Goal: Task Accomplishment & Management: Manage account settings

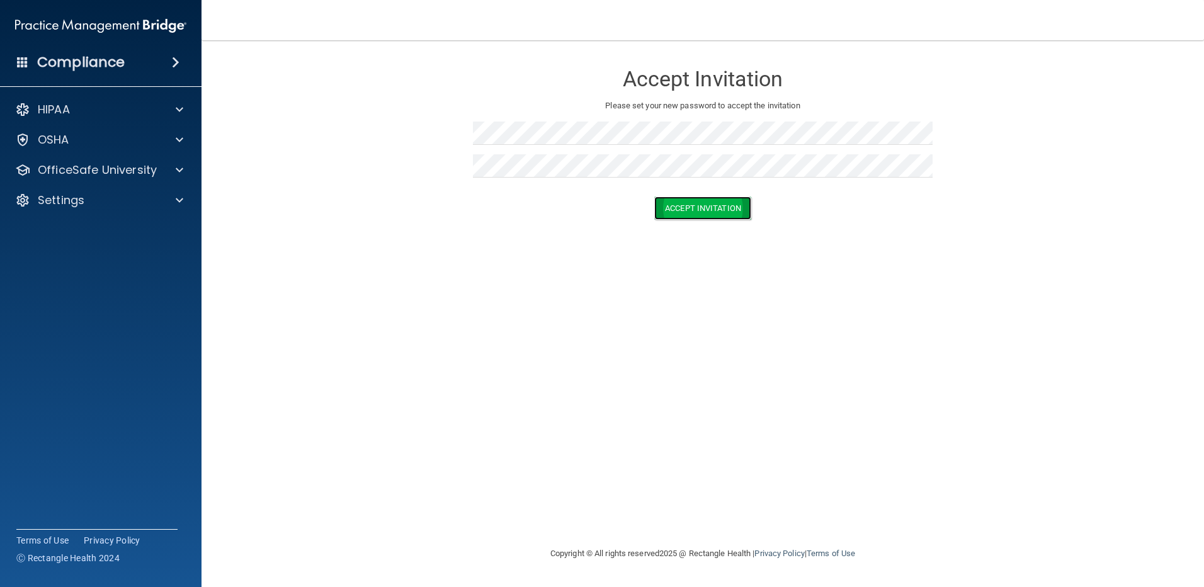
click at [725, 201] on button "Accept Invitation" at bounding box center [702, 208] width 97 height 23
click at [701, 217] on button "Accept Invitation" at bounding box center [702, 226] width 97 height 23
click at [69, 64] on h4 "Compliance" at bounding box center [81, 63] width 88 height 18
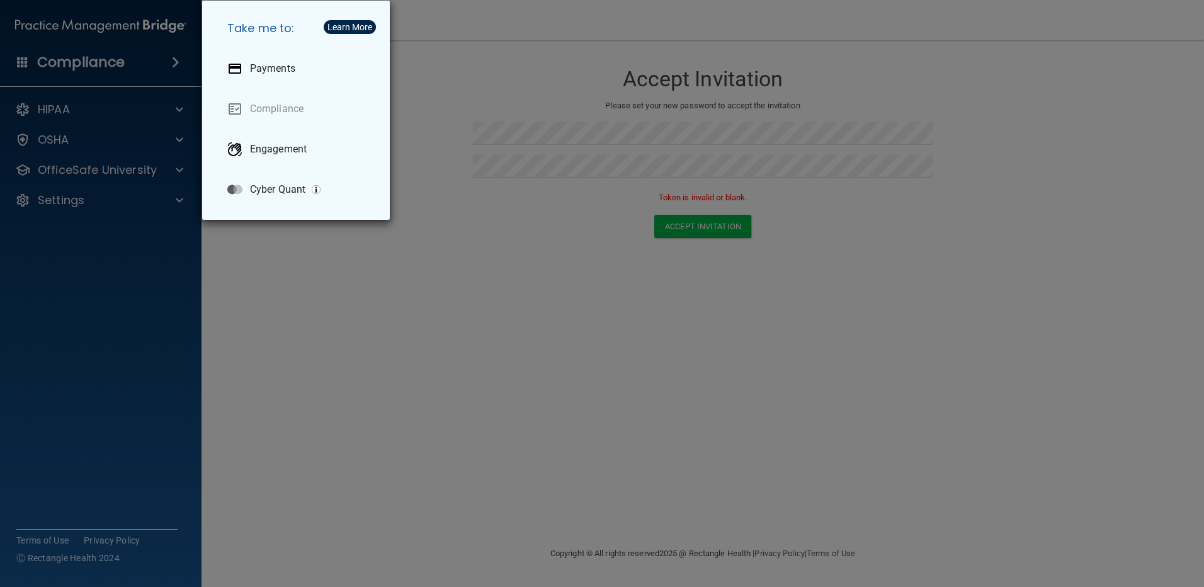
drag, startPoint x: 74, startPoint y: 154, endPoint x: 87, endPoint y: 148, distance: 14.6
click at [74, 153] on div "Take me to: Payments Compliance Engagement Cyber Quant" at bounding box center [602, 293] width 1204 height 587
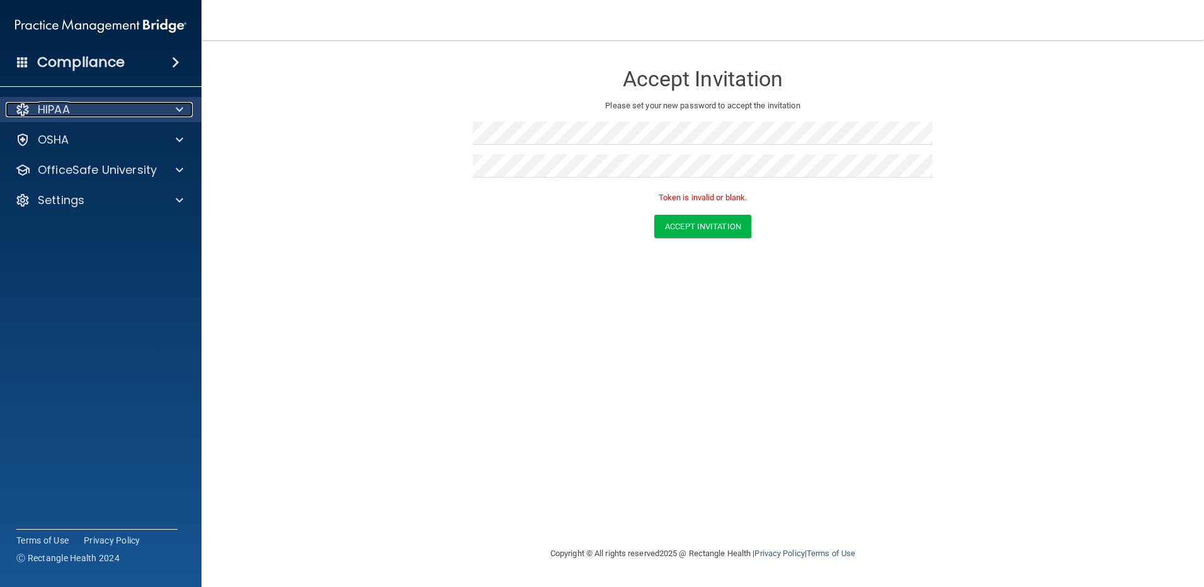
click at [66, 112] on p "HIPAA" at bounding box center [54, 109] width 32 height 15
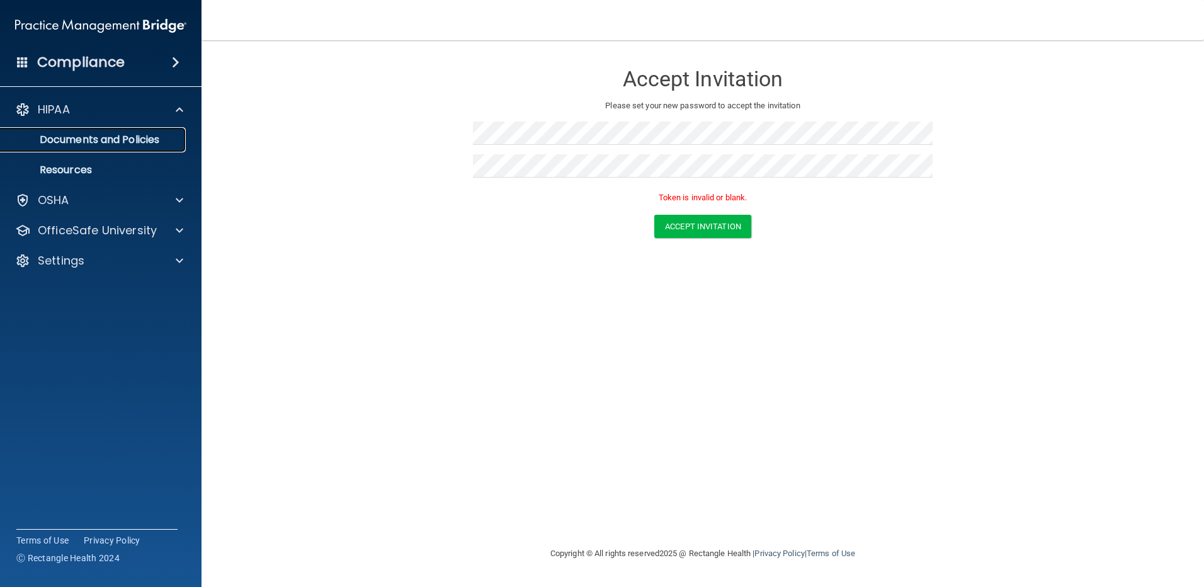
click at [79, 140] on p "Documents and Policies" at bounding box center [94, 140] width 172 height 13
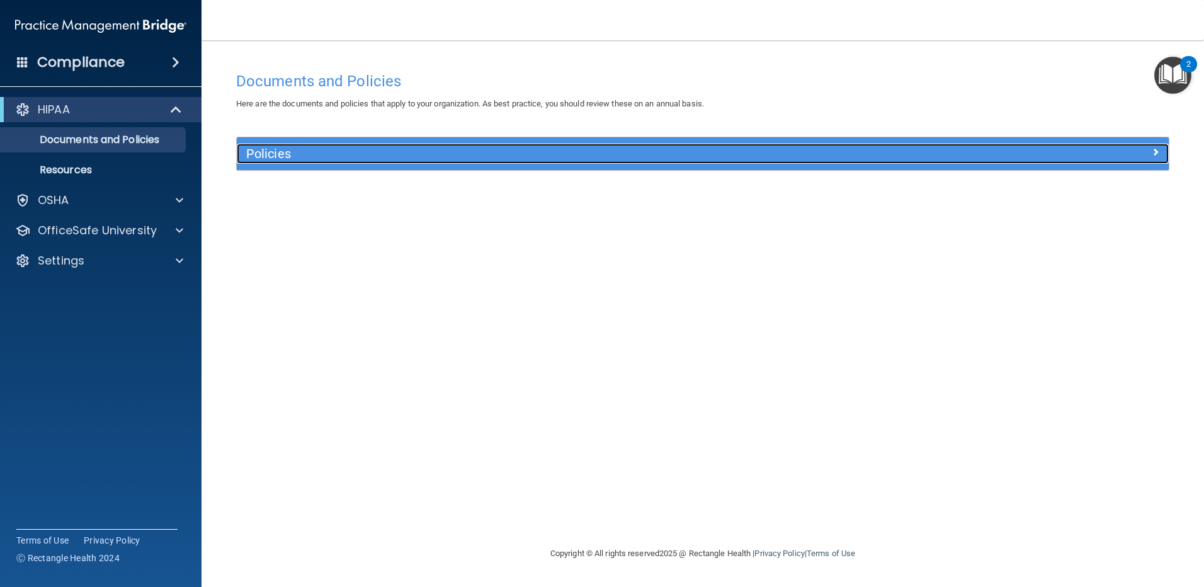
click at [287, 152] on h5 "Policies" at bounding box center [586, 154] width 680 height 14
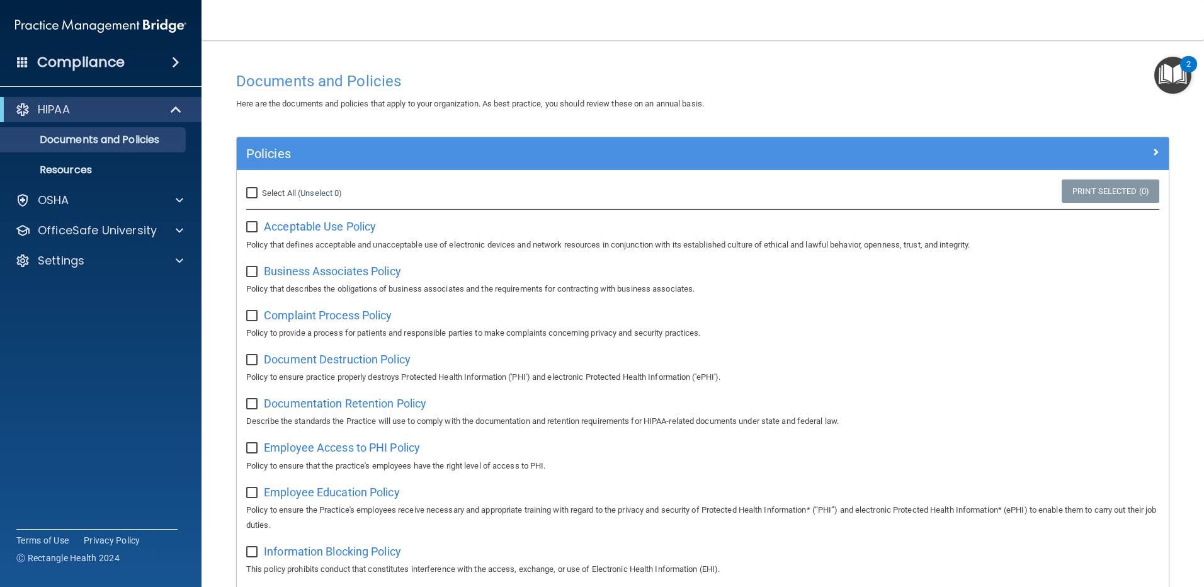
click at [253, 317] on input "checkbox" at bounding box center [253, 316] width 14 height 10
checkbox input "true"
click at [1112, 193] on link "Print Selected (1)" at bounding box center [1111, 190] width 98 height 23
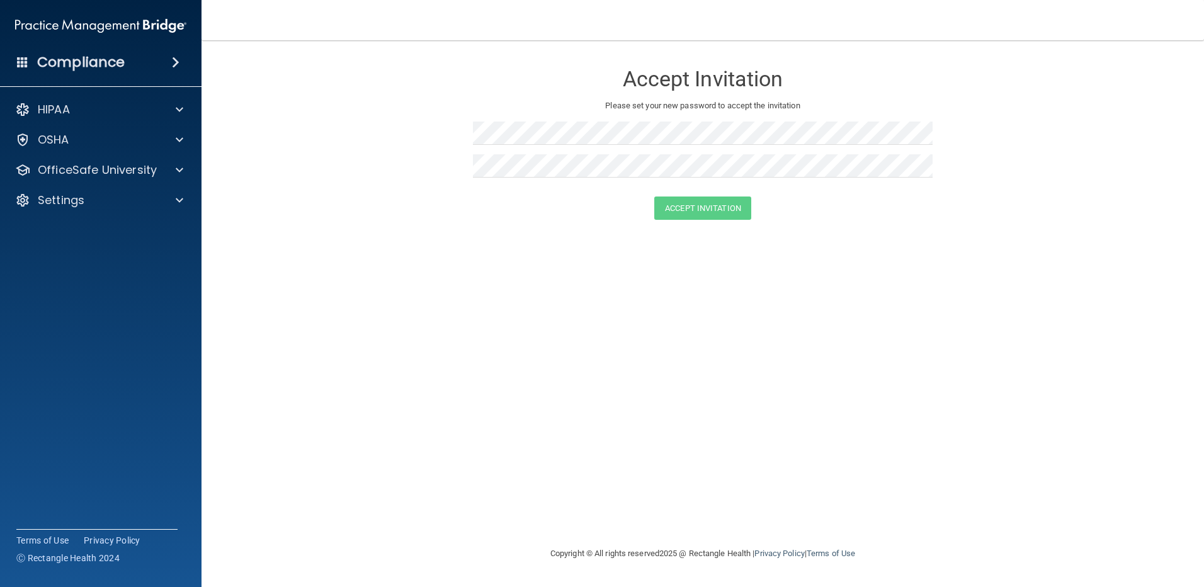
click at [179, 66] on span at bounding box center [176, 62] width 8 height 15
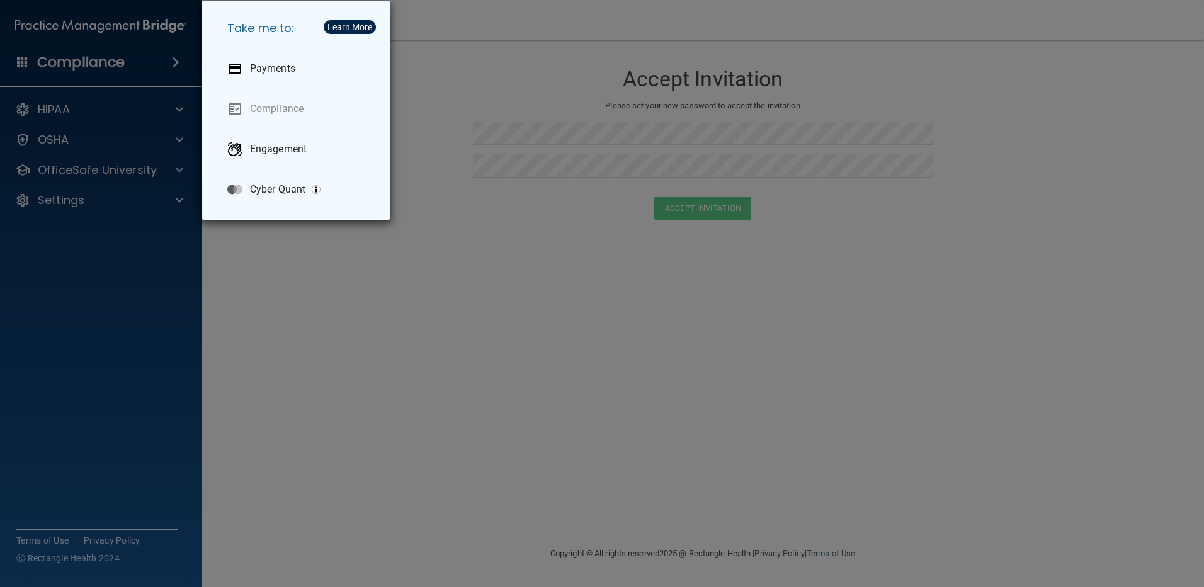
click at [152, 66] on div "Take me to: Payments Compliance Engagement Cyber Quant" at bounding box center [602, 293] width 1204 height 587
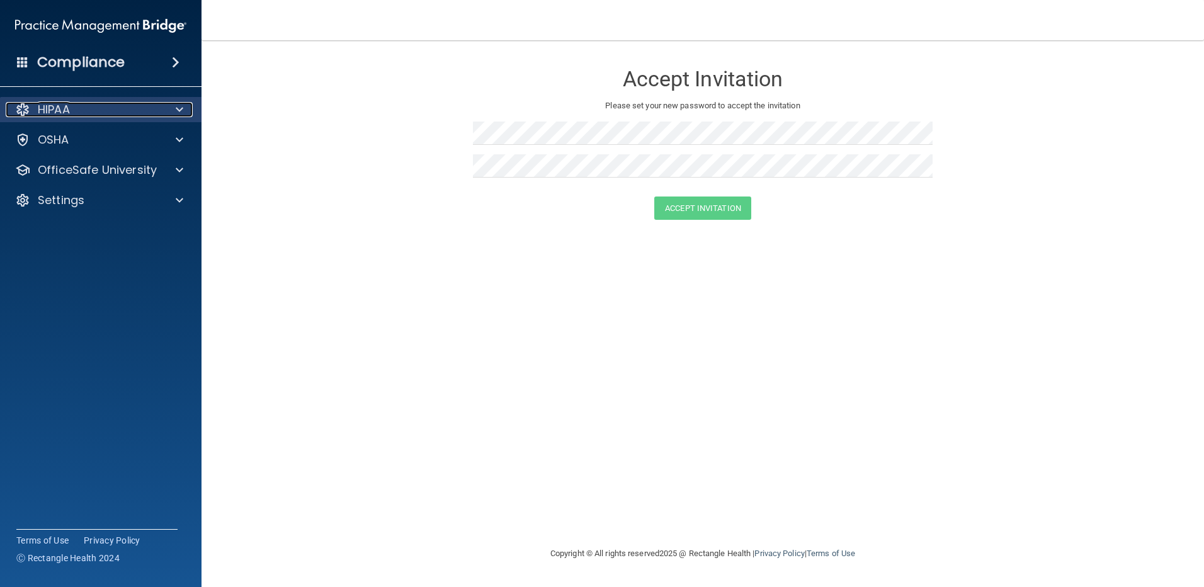
click at [69, 102] on p "HIPAA" at bounding box center [54, 109] width 32 height 15
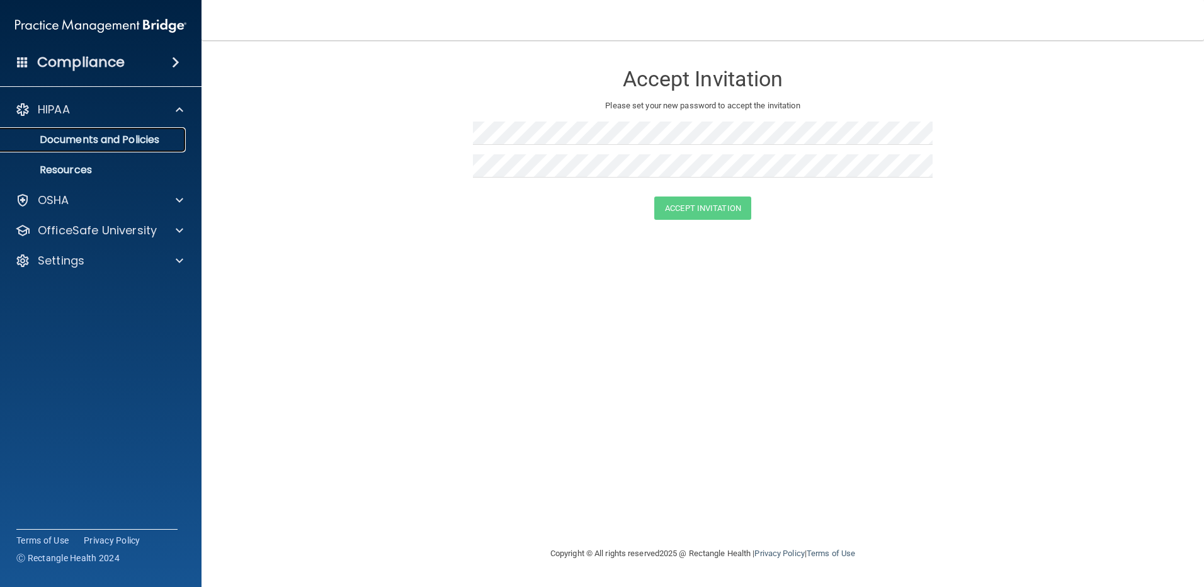
click at [97, 140] on p "Documents and Policies" at bounding box center [94, 140] width 172 height 13
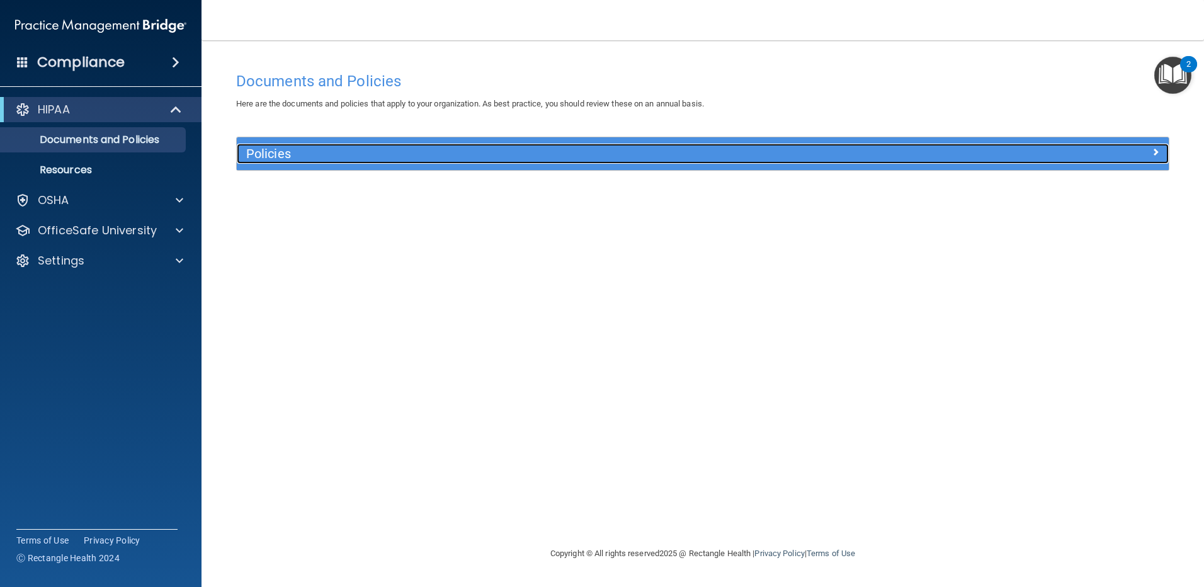
click at [1156, 152] on span at bounding box center [1156, 151] width 8 height 15
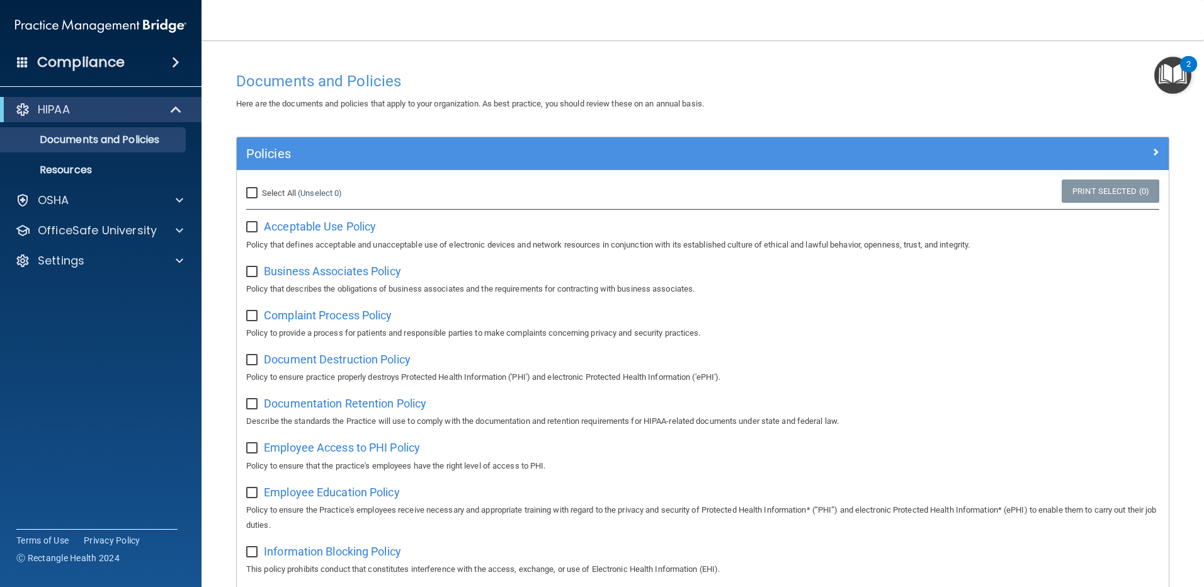
click at [253, 363] on input "checkbox" at bounding box center [253, 360] width 14 height 10
click at [1122, 180] on link "Print Selected (1)" at bounding box center [1111, 190] width 98 height 23
click at [256, 364] on input "checkbox" at bounding box center [253, 360] width 14 height 10
checkbox input "false"
click at [254, 406] on input "checkbox" at bounding box center [253, 404] width 14 height 10
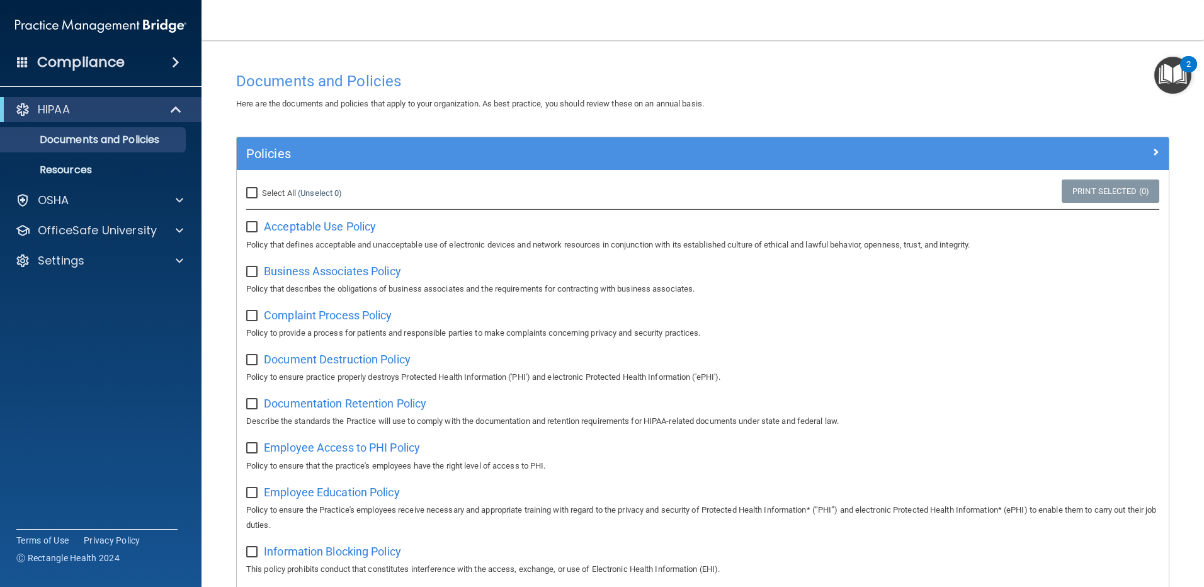
checkbox input "true"
click at [1089, 195] on link "Print Selected (1)" at bounding box center [1111, 190] width 98 height 23
click at [250, 453] on input "checkbox" at bounding box center [253, 448] width 14 height 10
checkbox input "true"
click at [251, 402] on input "checkbox" at bounding box center [253, 404] width 14 height 10
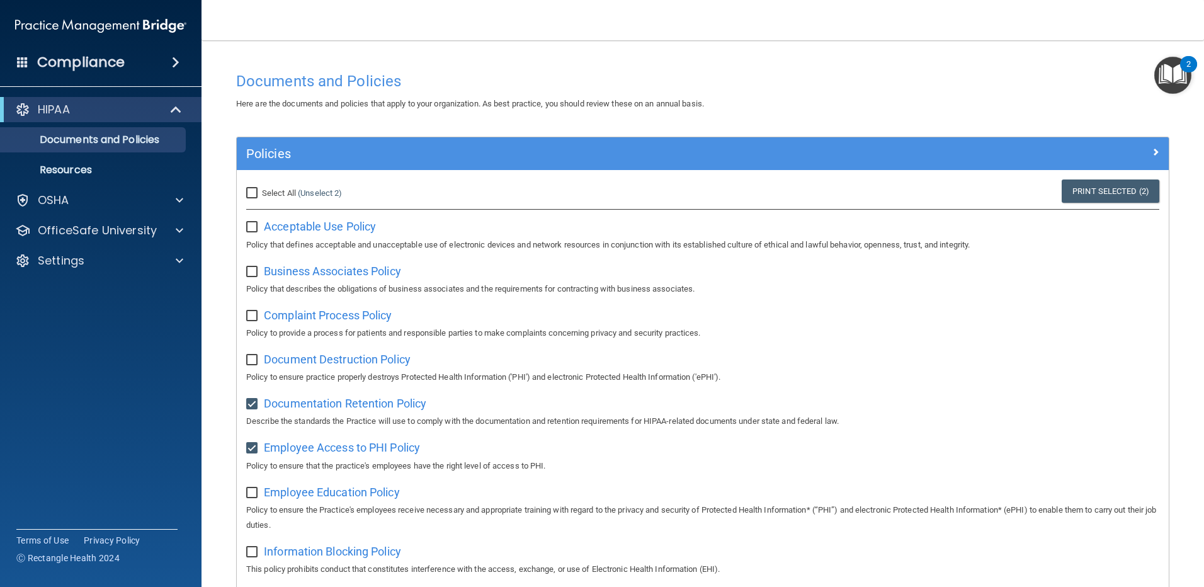
checkbox input "false"
click at [1107, 196] on link "Print Selected (1)" at bounding box center [1111, 190] width 98 height 23
click at [254, 451] on input "checkbox" at bounding box center [253, 448] width 14 height 10
checkbox input "false"
click at [253, 491] on input "checkbox" at bounding box center [253, 493] width 14 height 10
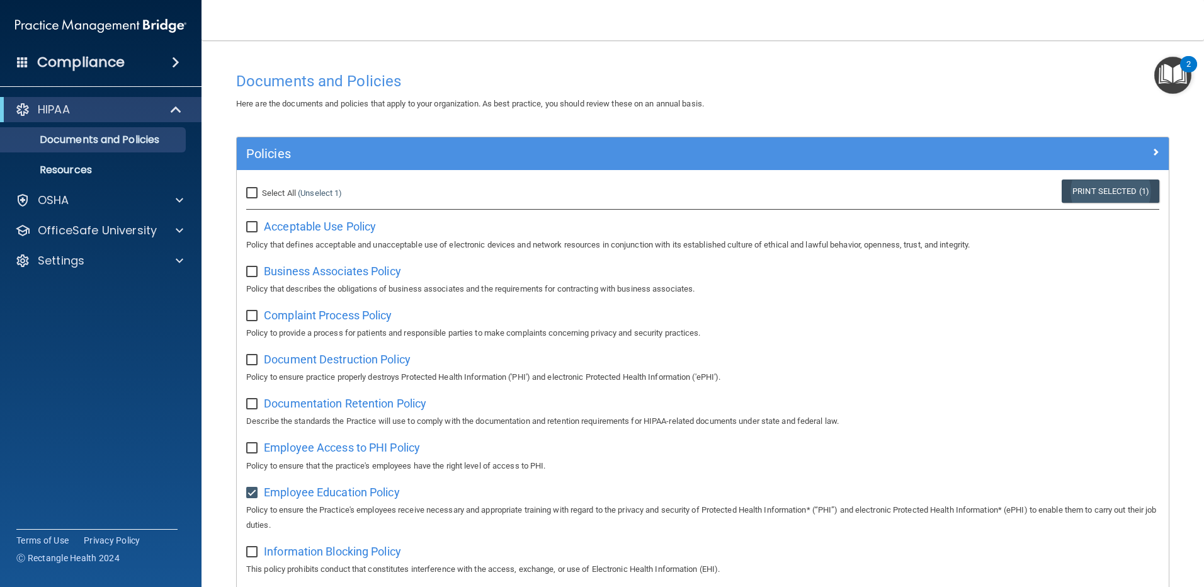
click at [1129, 190] on link "Print Selected (1)" at bounding box center [1111, 190] width 98 height 23
click at [254, 503] on div "Employee Education Policy Policy to ensure the Practice's employees receive nec…" at bounding box center [702, 507] width 913 height 51
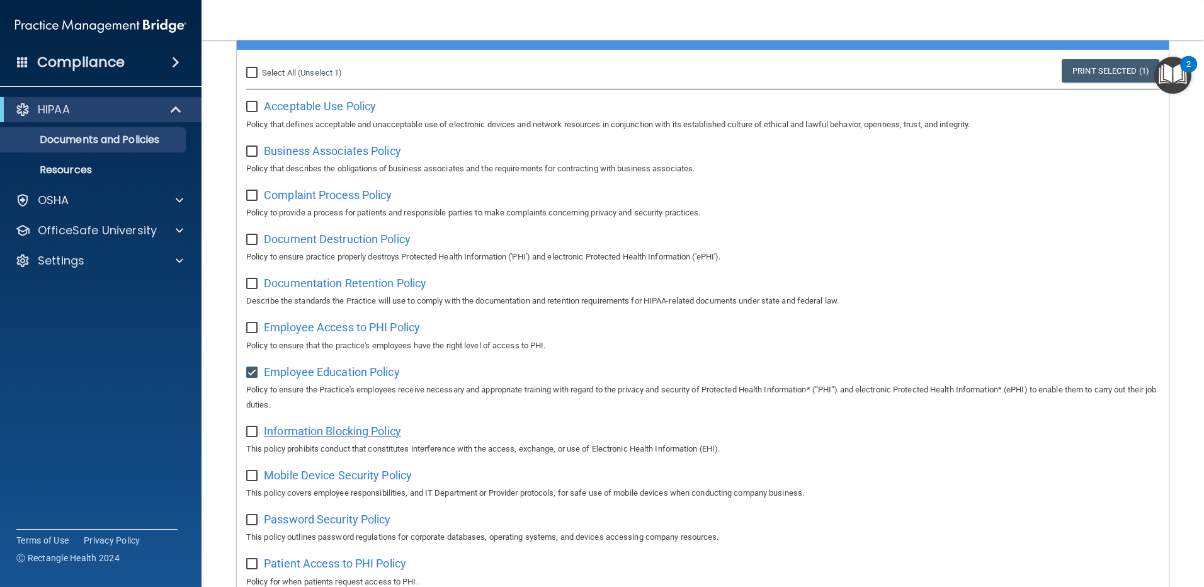
scroll to position [126, 0]
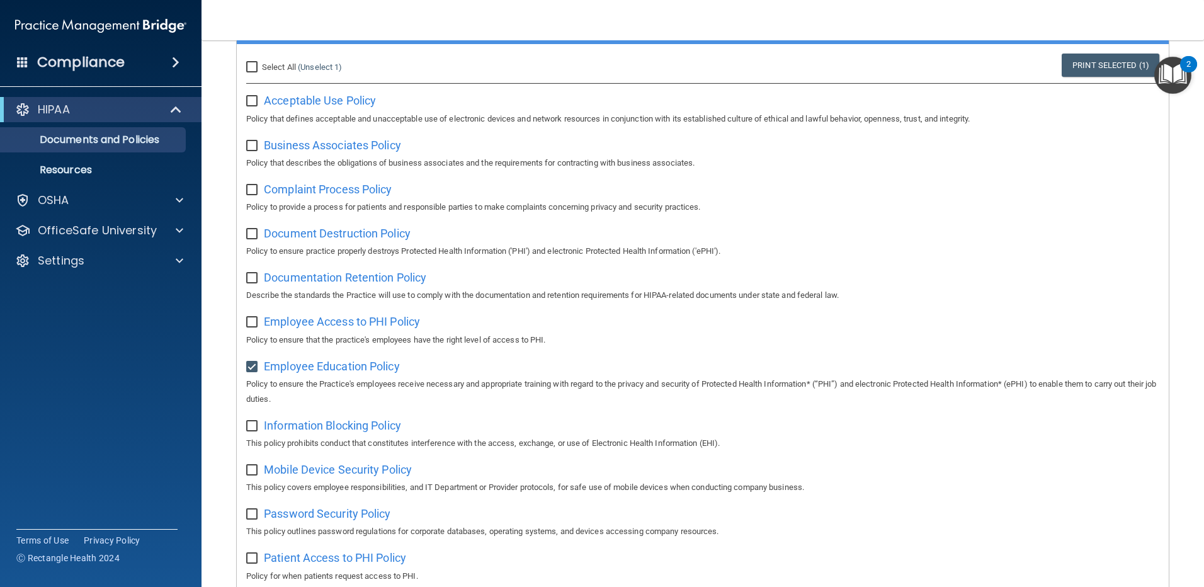
click at [249, 367] on input "checkbox" at bounding box center [253, 367] width 14 height 10
checkbox input "false"
click at [253, 429] on input "checkbox" at bounding box center [253, 426] width 14 height 10
click at [1086, 67] on link "Print Selected (1)" at bounding box center [1111, 65] width 98 height 23
click at [257, 431] on input "checkbox" at bounding box center [253, 426] width 14 height 10
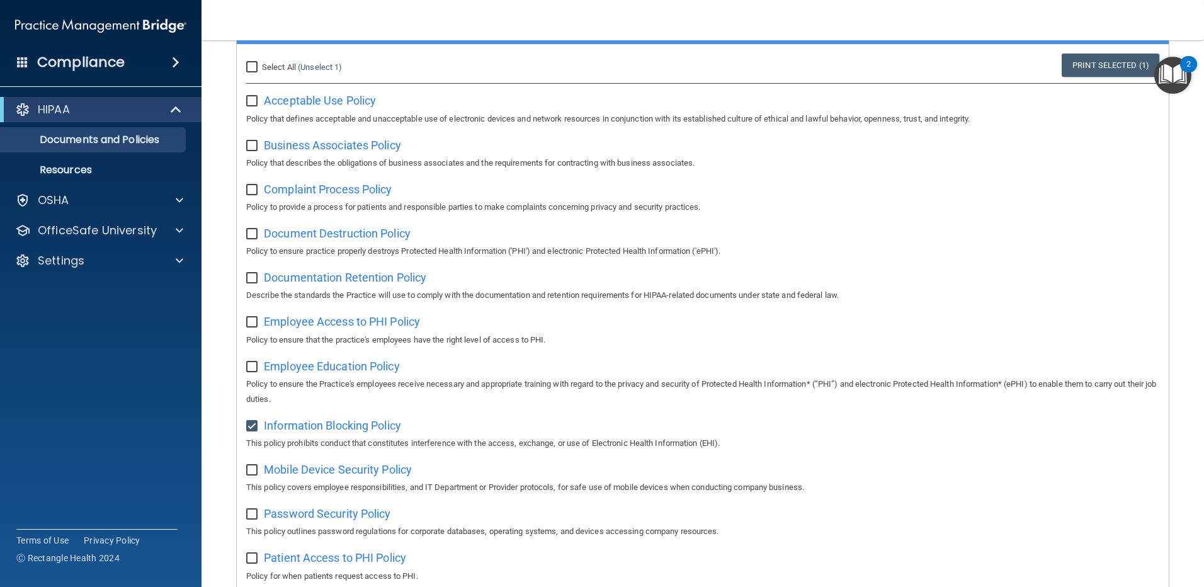
checkbox input "false"
click at [258, 476] on input "checkbox" at bounding box center [253, 470] width 14 height 10
click at [1074, 67] on link "Print Selected (1)" at bounding box center [1111, 65] width 98 height 23
click at [253, 471] on input "checkbox" at bounding box center [253, 470] width 14 height 10
checkbox input "false"
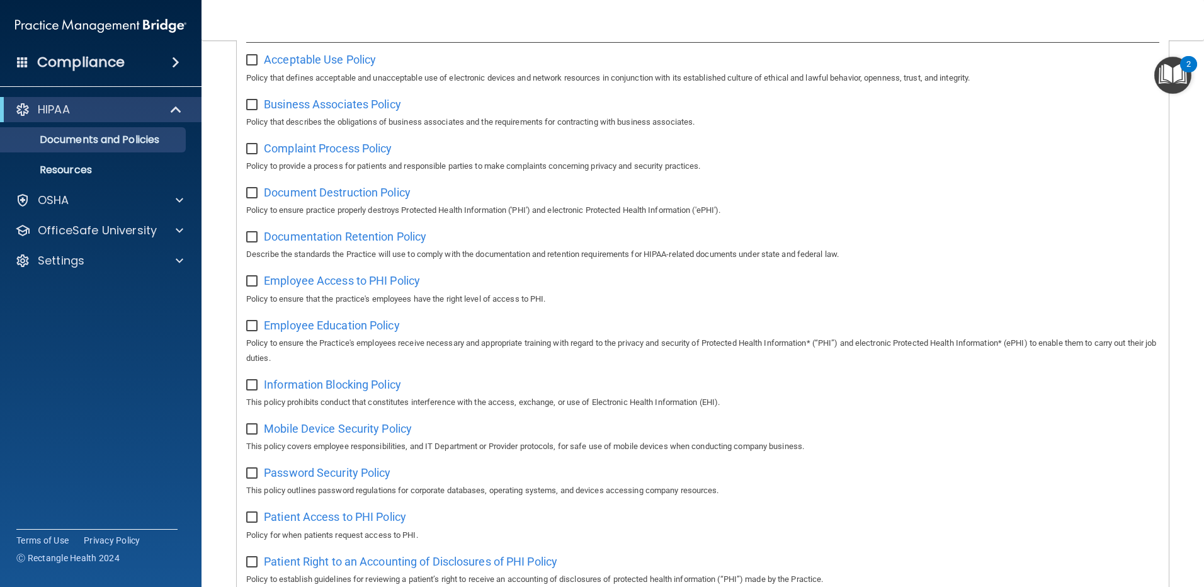
scroll to position [189, 0]
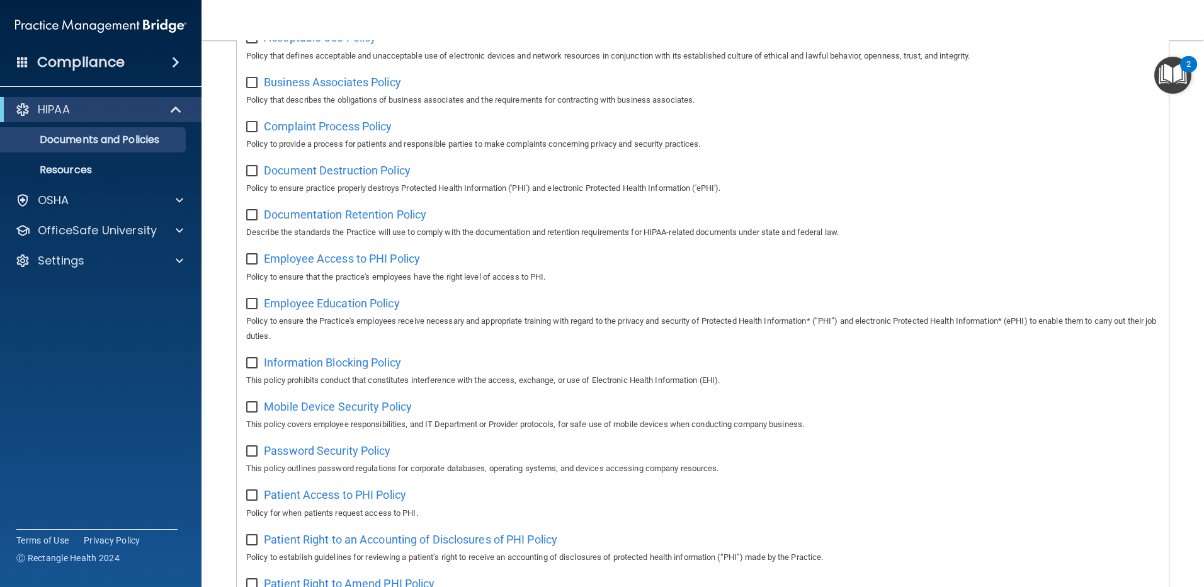
click at [252, 457] on input "checkbox" at bounding box center [253, 452] width 14 height 10
click at [256, 457] on input "checkbox" at bounding box center [253, 452] width 14 height 10
click at [254, 457] on input "checkbox" at bounding box center [253, 452] width 14 height 10
drag, startPoint x: 300, startPoint y: 457, endPoint x: 739, endPoint y: 319, distance: 460.5
click at [739, 319] on p "Policy to ensure the Practice's employees receive necessary and appropriate tra…" at bounding box center [702, 329] width 913 height 30
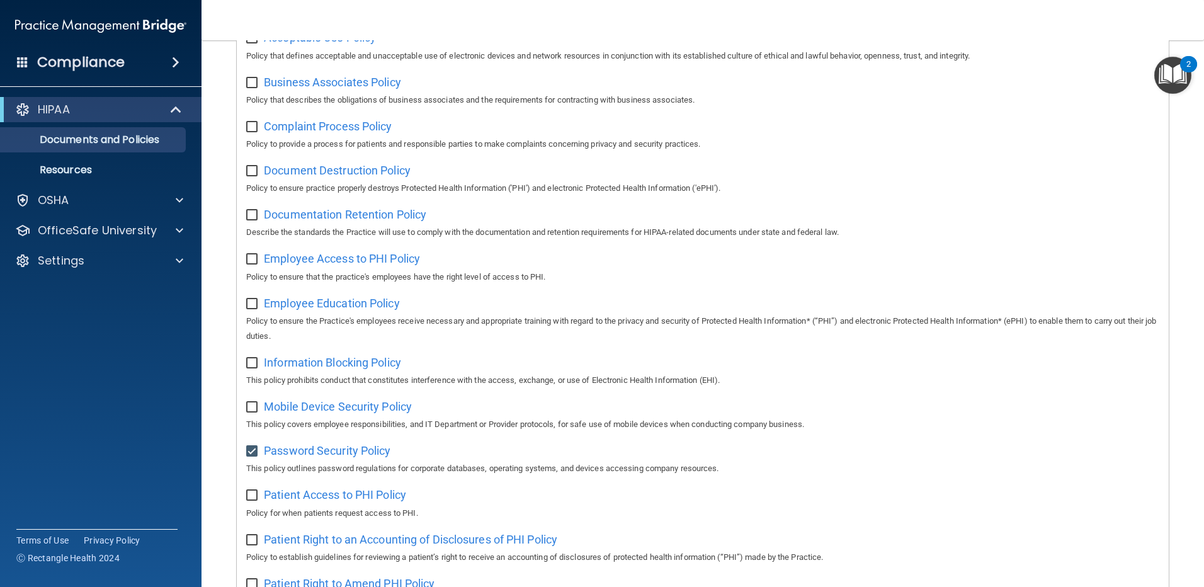
click at [1125, 57] on p "Policy that defines acceptable and unacceptable use of electronic devices and n…" at bounding box center [702, 55] width 913 height 15
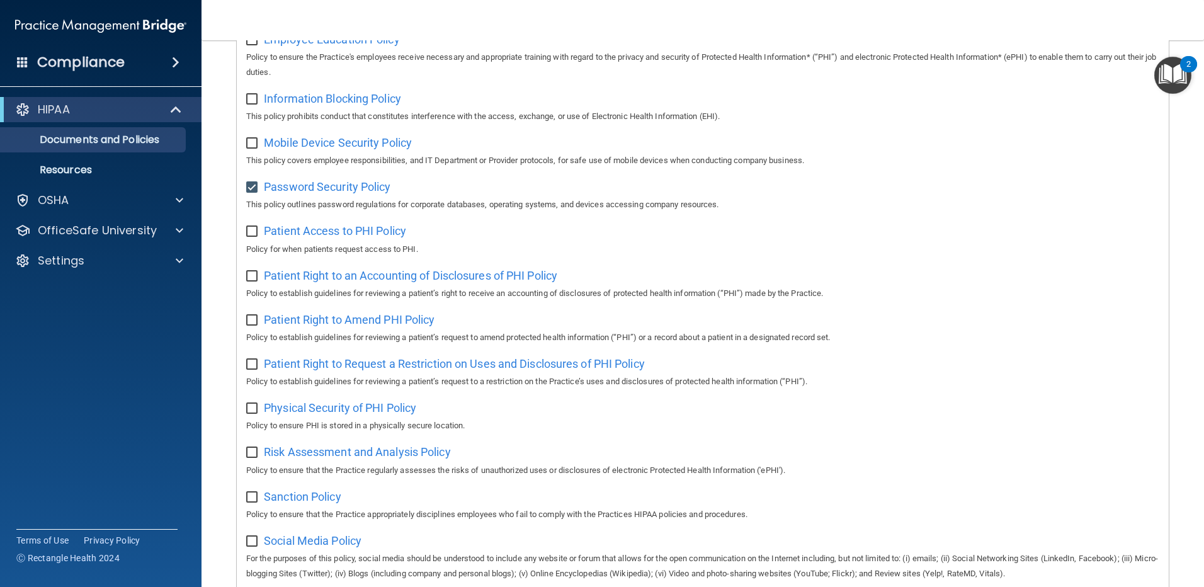
scroll to position [424, 0]
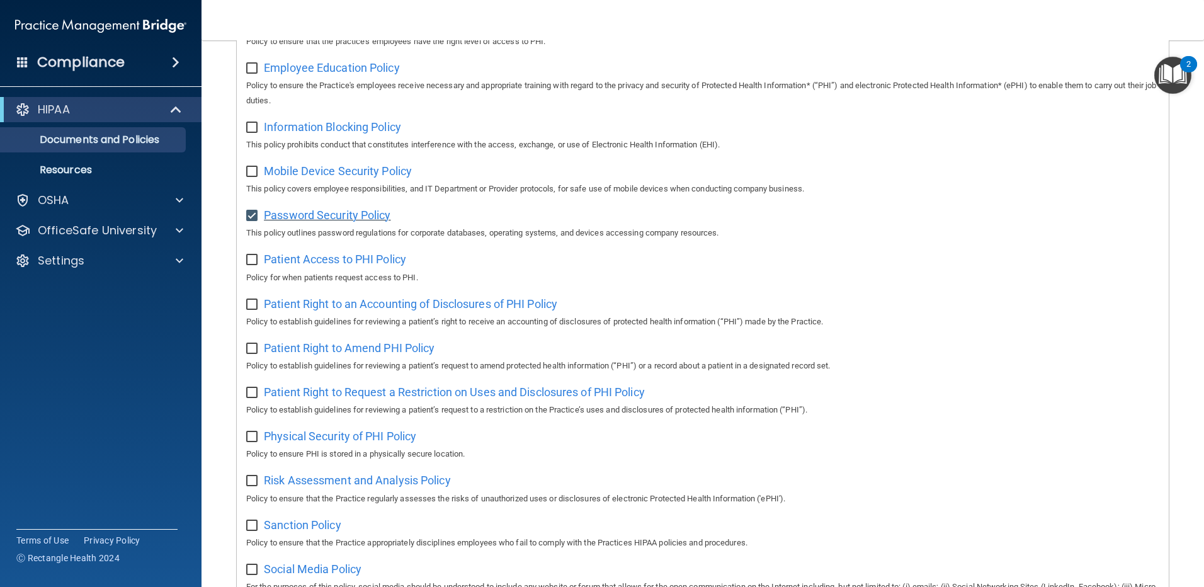
click at [366, 222] on span "Password Security Policy" at bounding box center [327, 214] width 127 height 13
click at [254, 218] on input "checkbox" at bounding box center [253, 216] width 14 height 10
checkbox input "false"
click at [253, 265] on input "checkbox" at bounding box center [253, 260] width 14 height 10
click at [351, 266] on span "Patient Access to PHI Policy" at bounding box center [335, 259] width 142 height 13
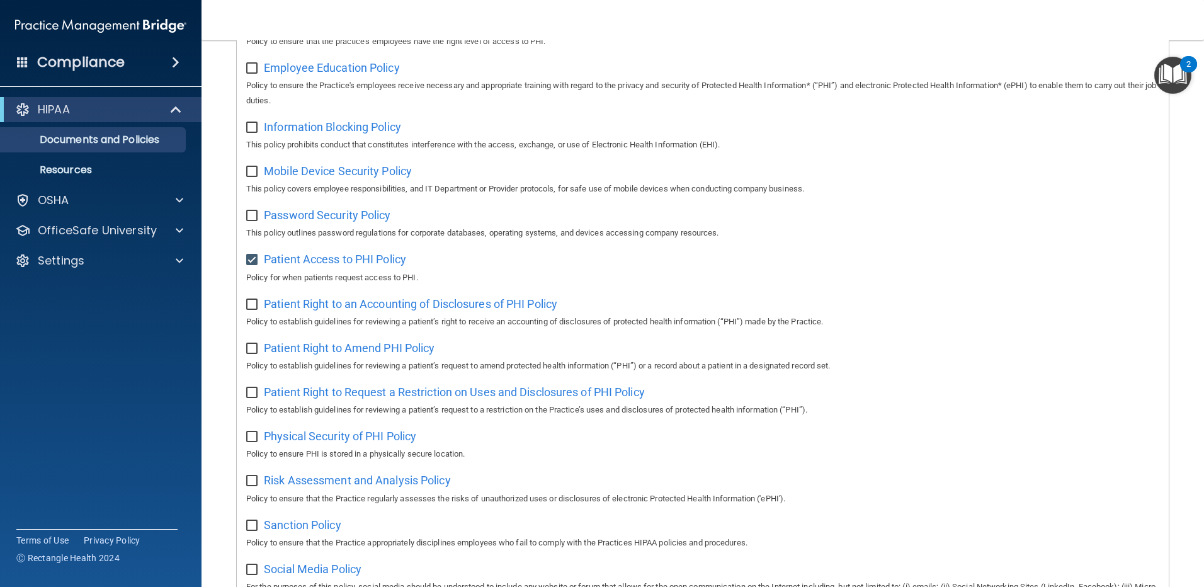
click at [253, 264] on input "checkbox" at bounding box center [253, 260] width 14 height 10
checkbox input "false"
click at [409, 310] on span "Patient Right to an Accounting of Disclosures of PHI Policy" at bounding box center [410, 303] width 293 height 13
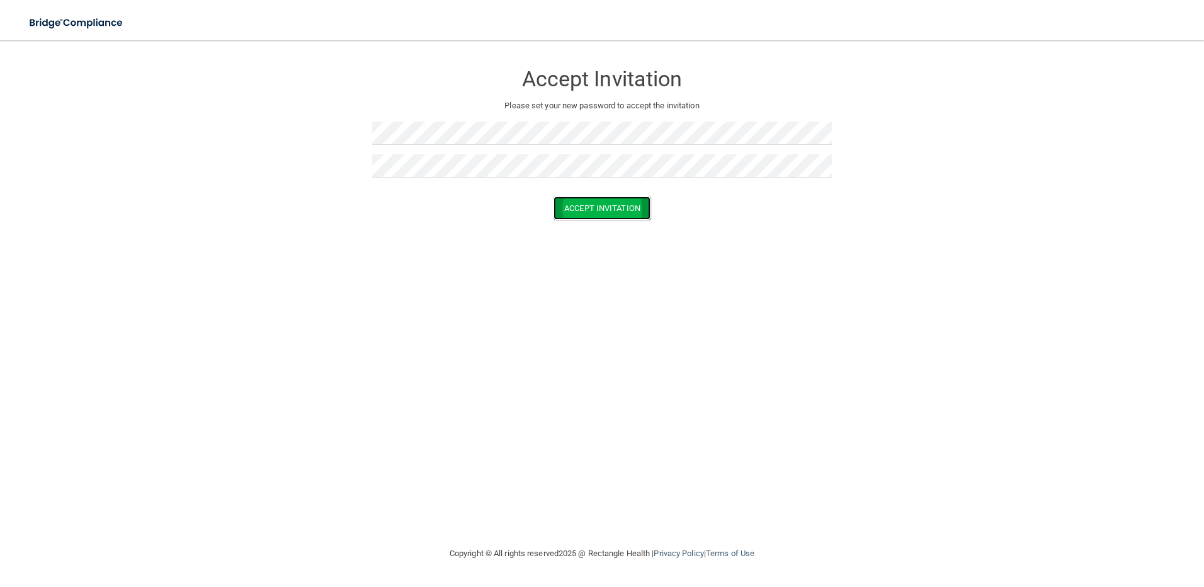
click at [613, 203] on button "Accept Invitation" at bounding box center [602, 208] width 97 height 23
click at [103, 137] on form "Accept Invitation Please set your new password to accept the invitation Token i…" at bounding box center [602, 153] width 1154 height 200
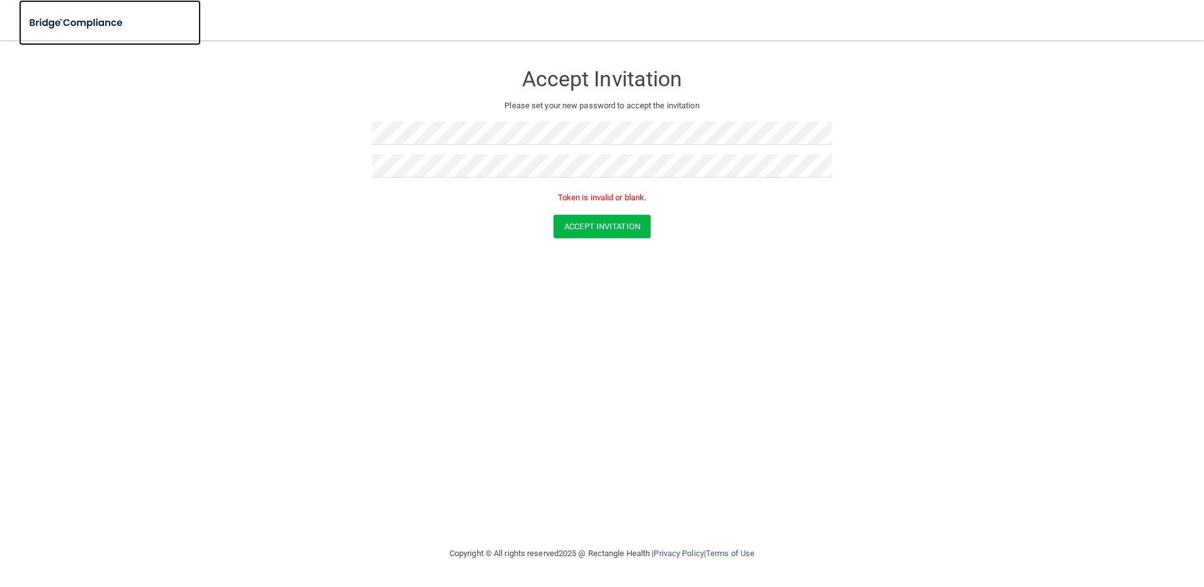
click at [74, 21] on img at bounding box center [77, 23] width 116 height 26
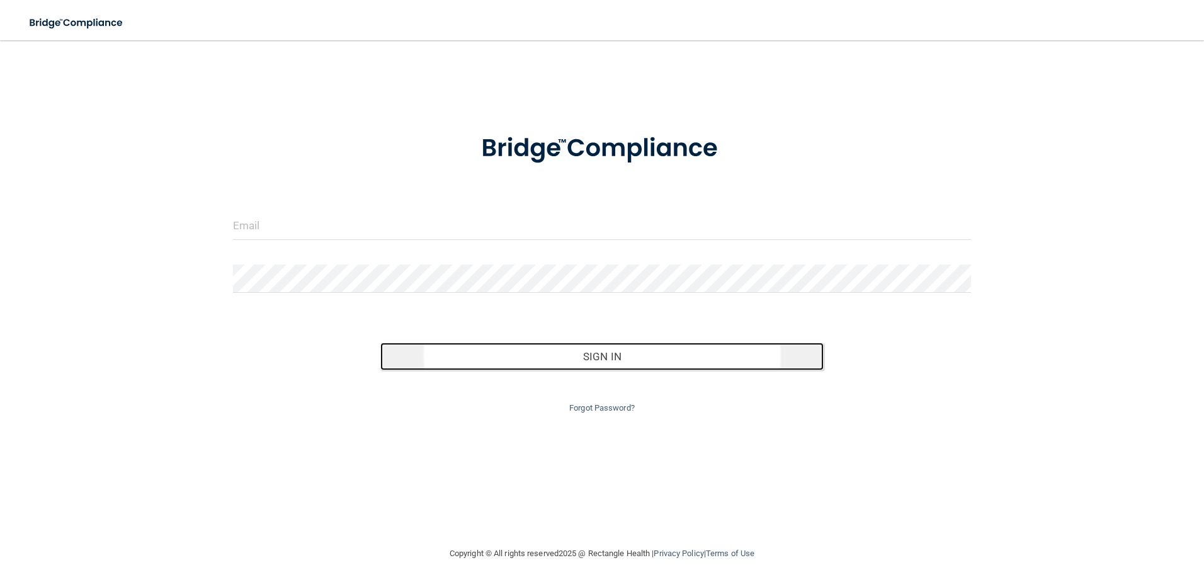
click at [641, 356] on button "Sign In" at bounding box center [601, 357] width 443 height 28
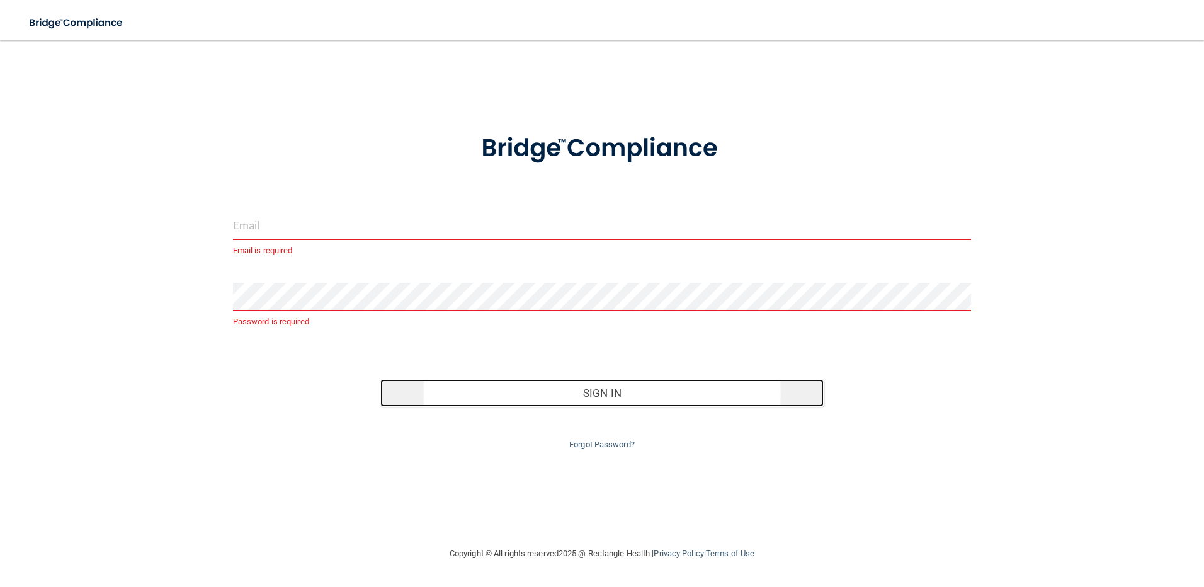
click at [669, 400] on button "Sign In" at bounding box center [601, 393] width 443 height 28
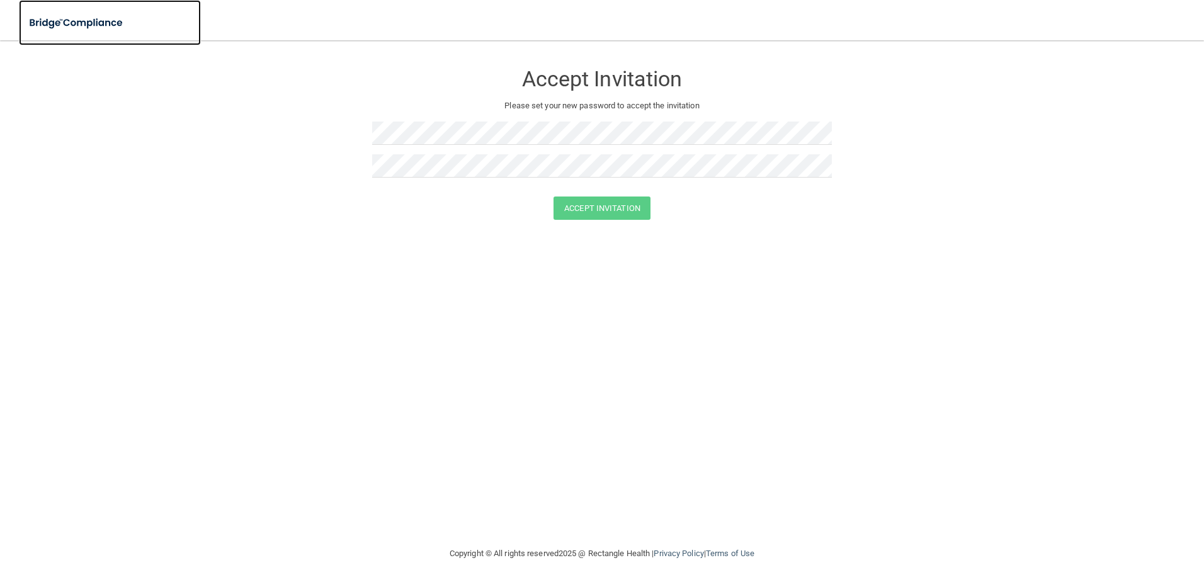
click at [78, 28] on img at bounding box center [77, 23] width 116 height 26
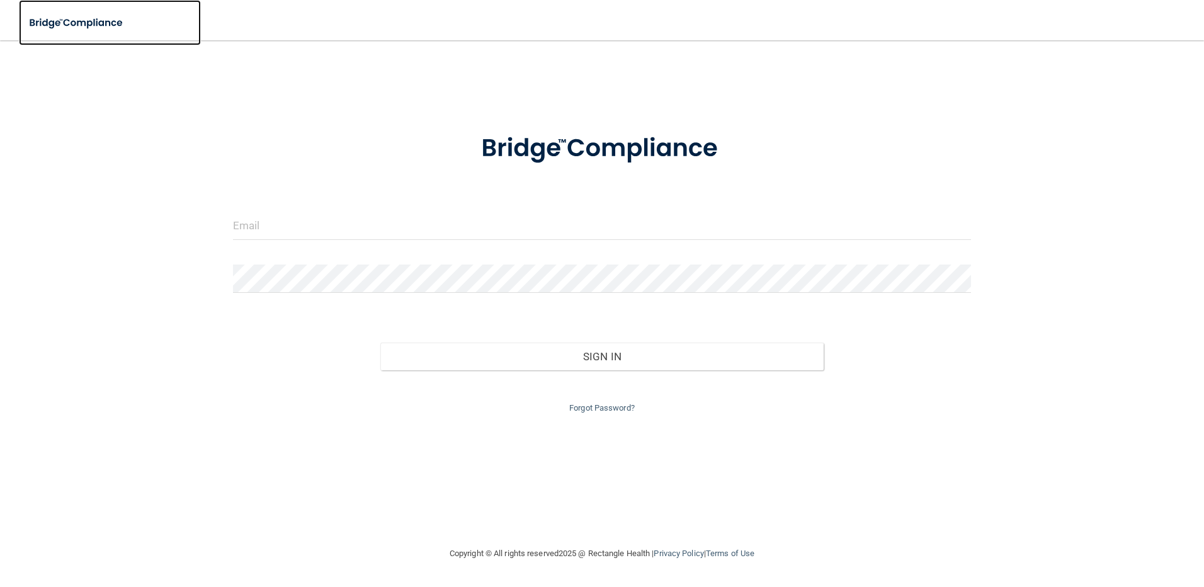
click at [78, 28] on img at bounding box center [77, 23] width 116 height 26
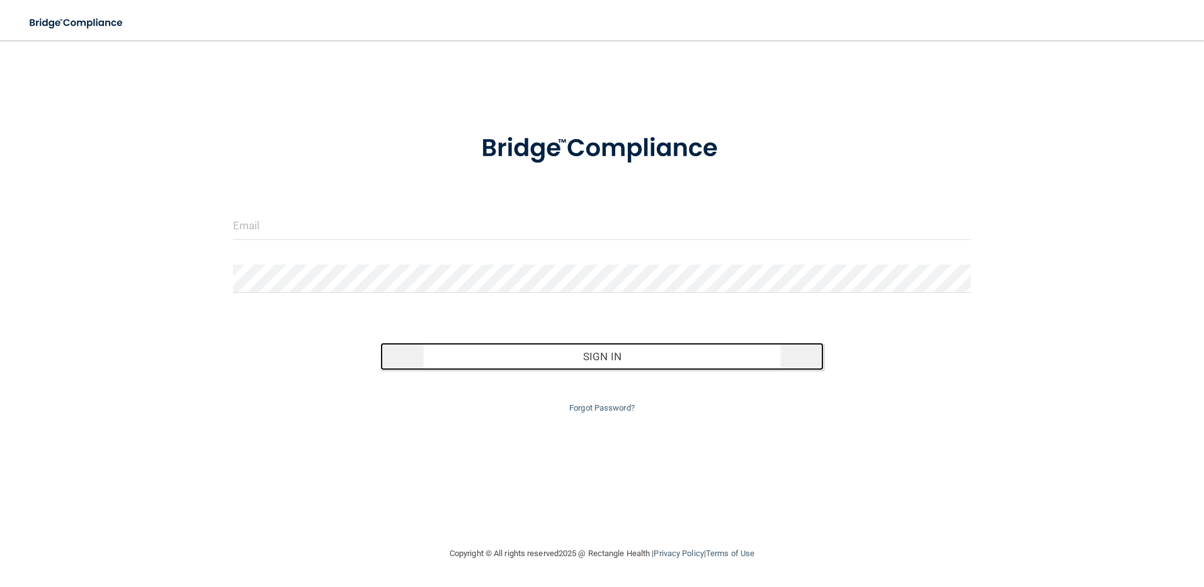
click at [641, 358] on button "Sign In" at bounding box center [601, 357] width 443 height 28
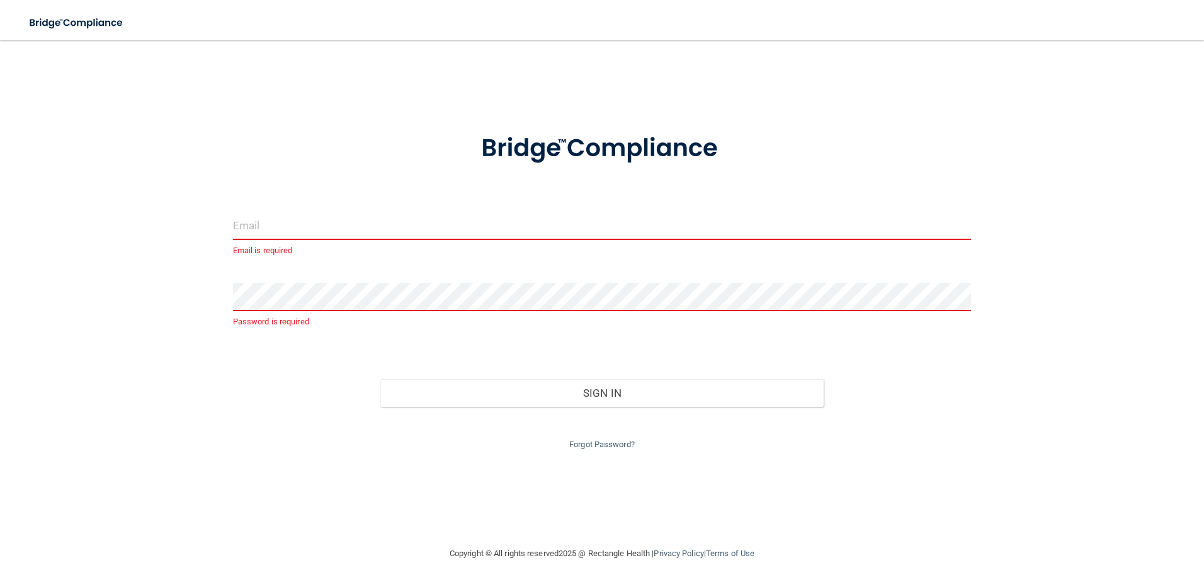
click at [270, 229] on input "email" at bounding box center [602, 226] width 739 height 28
type input "rwhitehead@alamontdental.com"
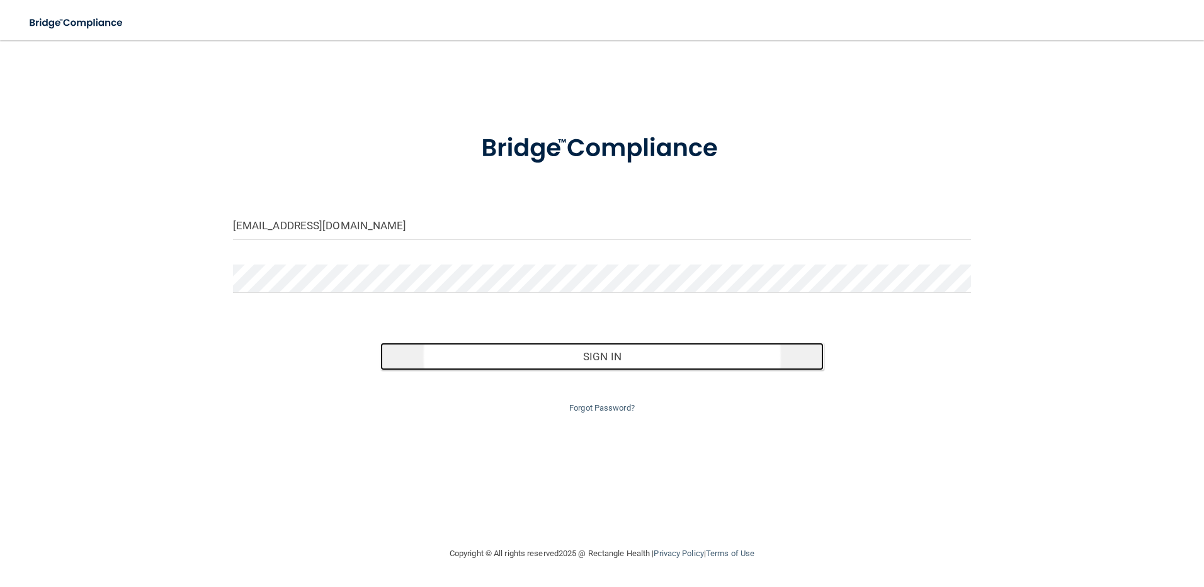
click at [637, 358] on button "Sign In" at bounding box center [601, 357] width 443 height 28
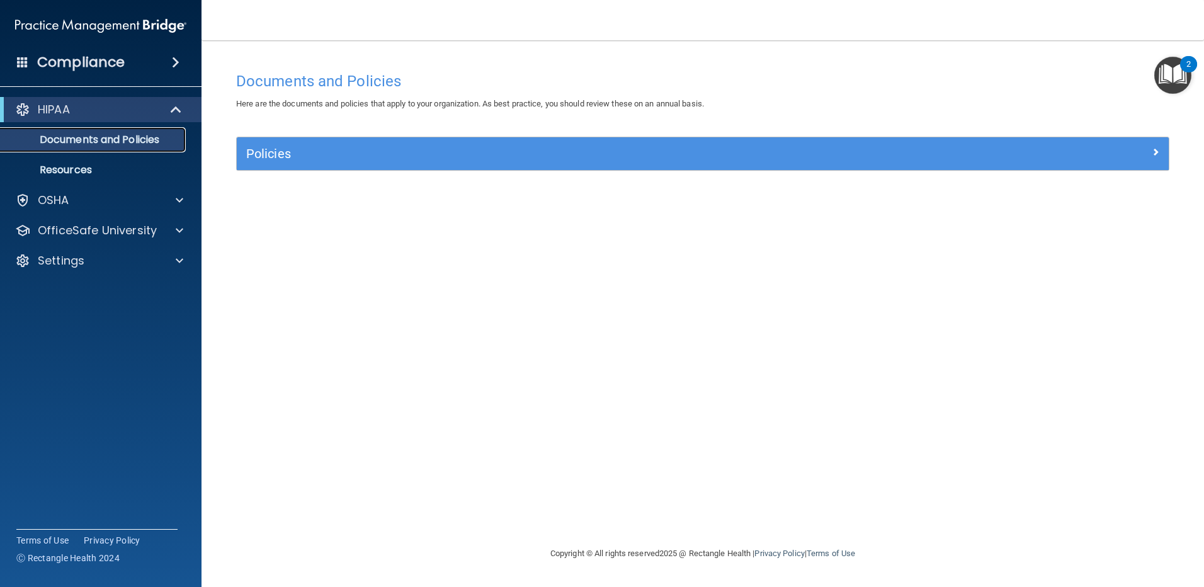
click at [113, 140] on p "Documents and Policies" at bounding box center [94, 140] width 172 height 13
click at [101, 139] on p "Documents and Policies" at bounding box center [94, 140] width 172 height 13
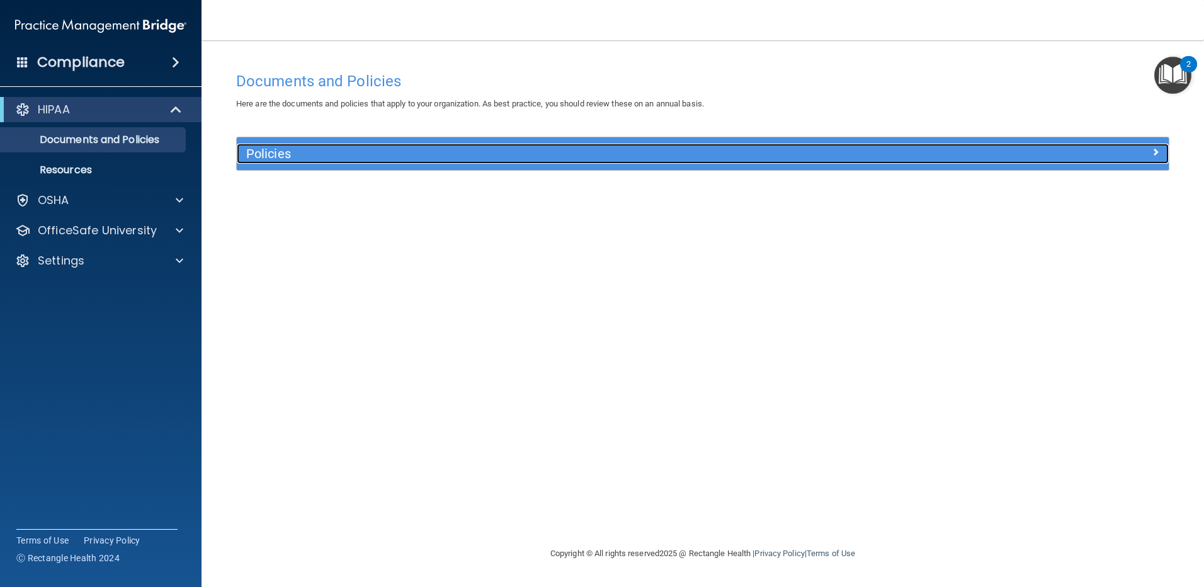
click at [1155, 148] on span at bounding box center [1156, 151] width 8 height 15
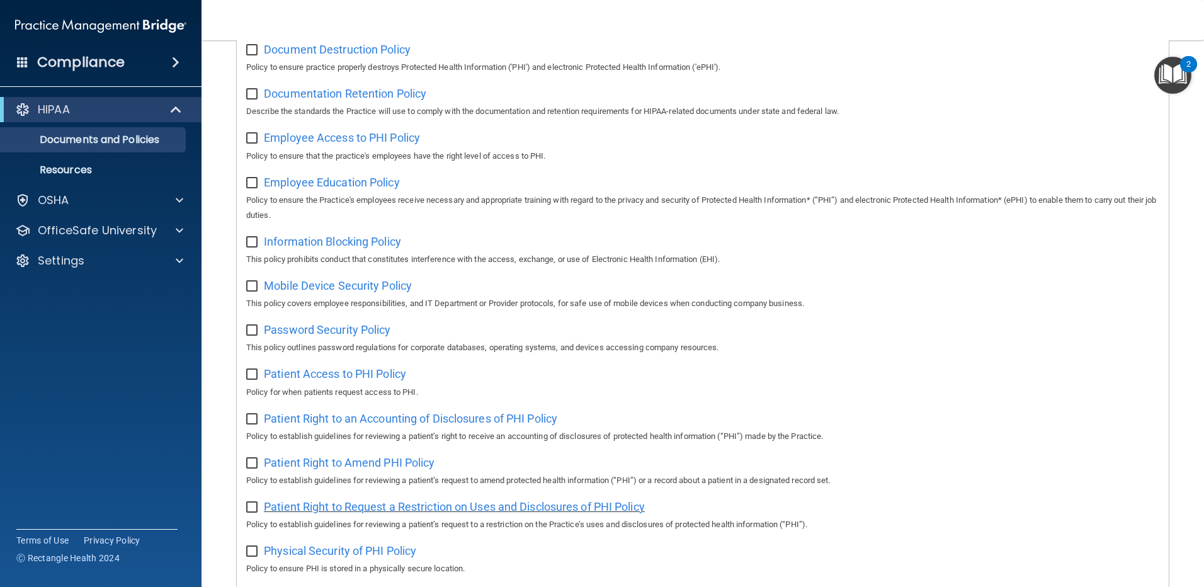
scroll to position [378, 0]
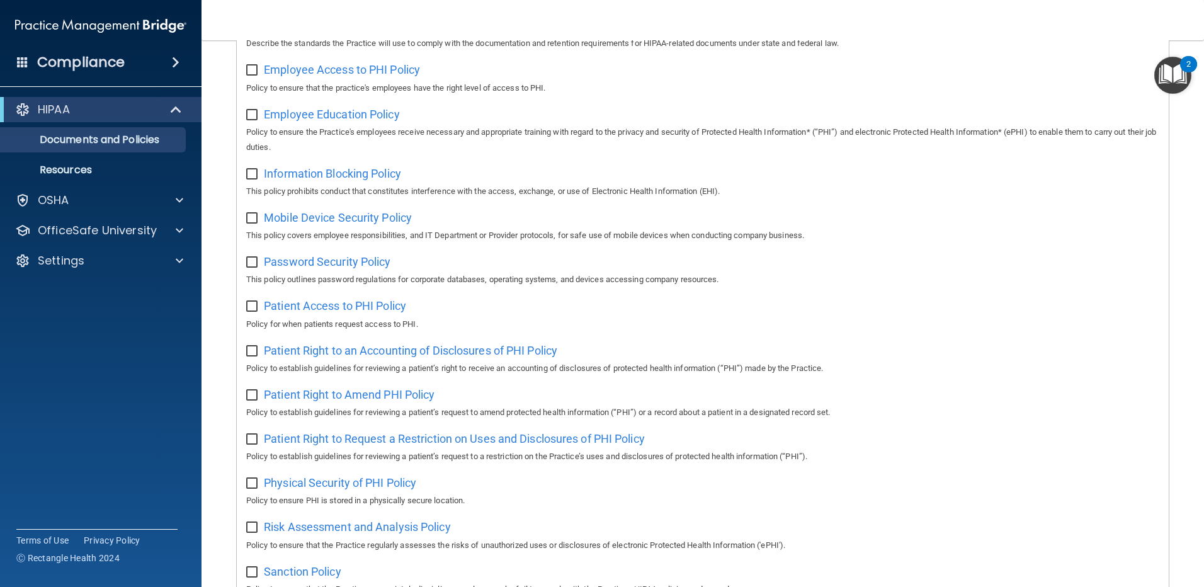
click at [254, 356] on input "checkbox" at bounding box center [253, 351] width 14 height 10
click at [358, 356] on span "Patient Right to an Accounting of Disclosures of PHI Policy" at bounding box center [410, 350] width 293 height 13
click at [255, 356] on input "checkbox" at bounding box center [253, 351] width 14 height 10
checkbox input "false"
click at [336, 401] on span "Patient Right to Amend PHI Policy" at bounding box center [349, 394] width 171 height 13
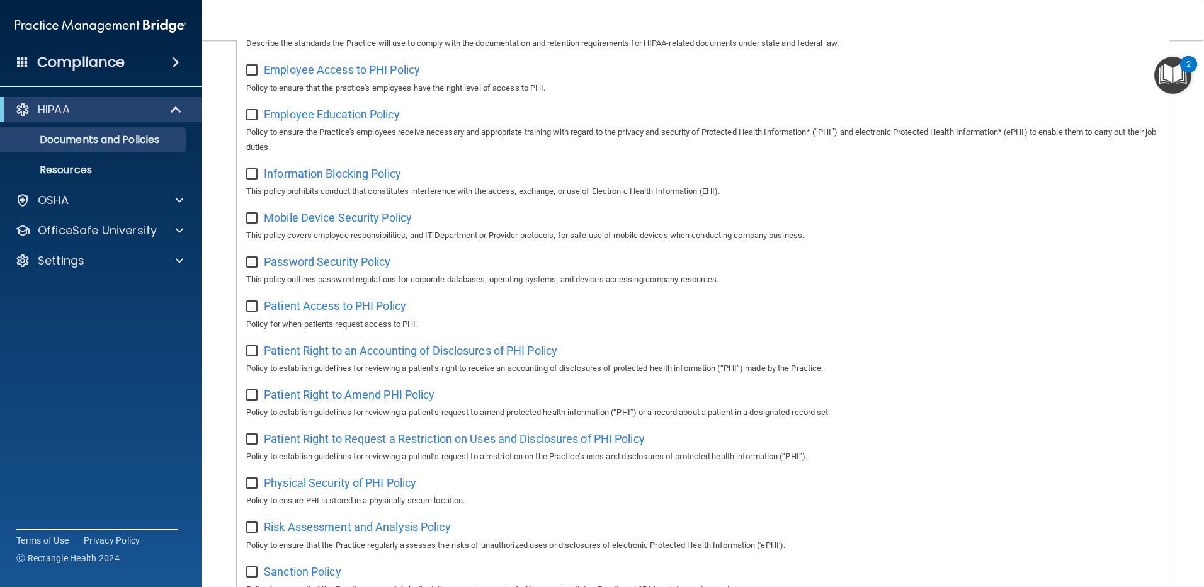
click at [253, 445] on input "checkbox" at bounding box center [253, 440] width 14 height 10
drag, startPoint x: 354, startPoint y: 445, endPoint x: 348, endPoint y: 447, distance: 6.6
click at [348, 445] on span "Patient Right to Request a Restriction on Uses and Disclosures of PHI Policy" at bounding box center [454, 438] width 381 height 13
click at [255, 445] on input "checkbox" at bounding box center [253, 440] width 14 height 10
checkbox input "false"
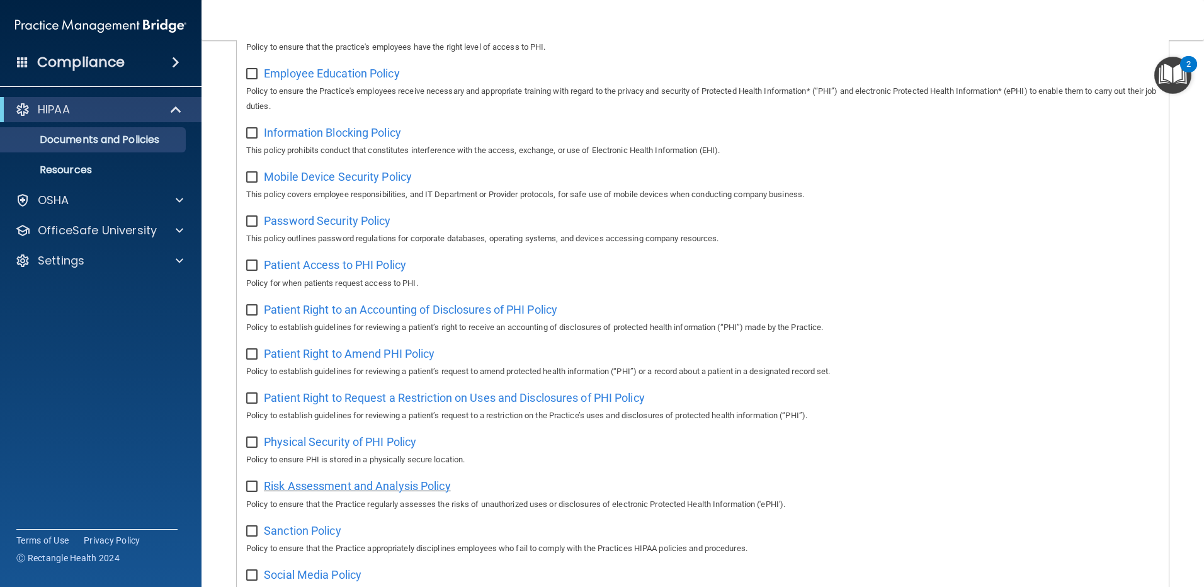
scroll to position [441, 0]
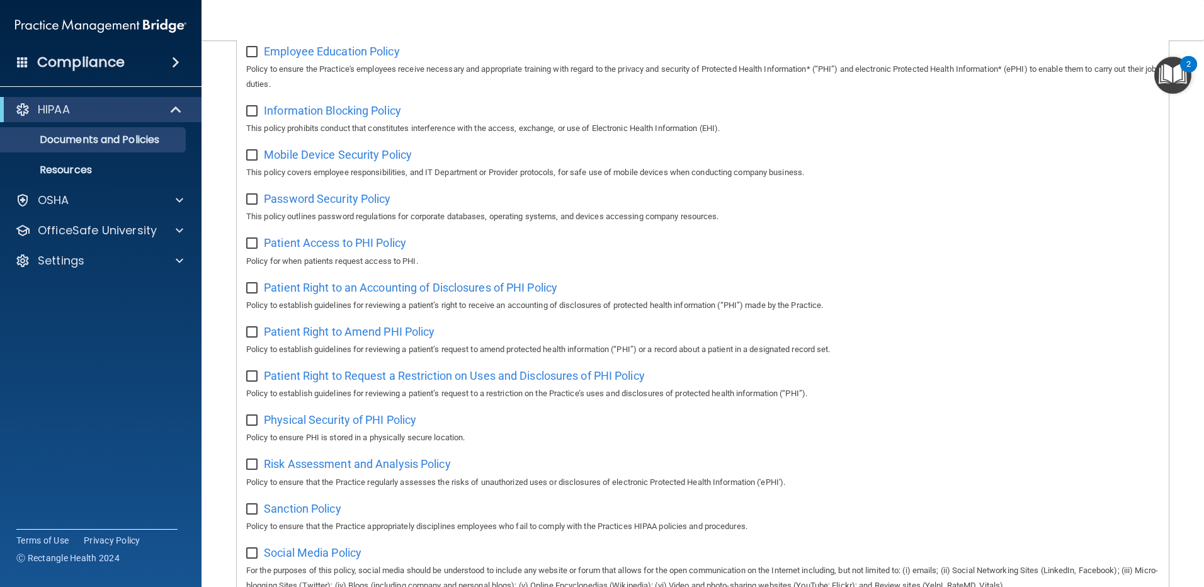
click at [253, 426] on input "checkbox" at bounding box center [253, 421] width 14 height 10
click at [370, 426] on span "Physical Security of PHI Policy" at bounding box center [340, 419] width 152 height 13
click at [253, 426] on input "checkbox" at bounding box center [253, 421] width 14 height 10
checkbox input "false"
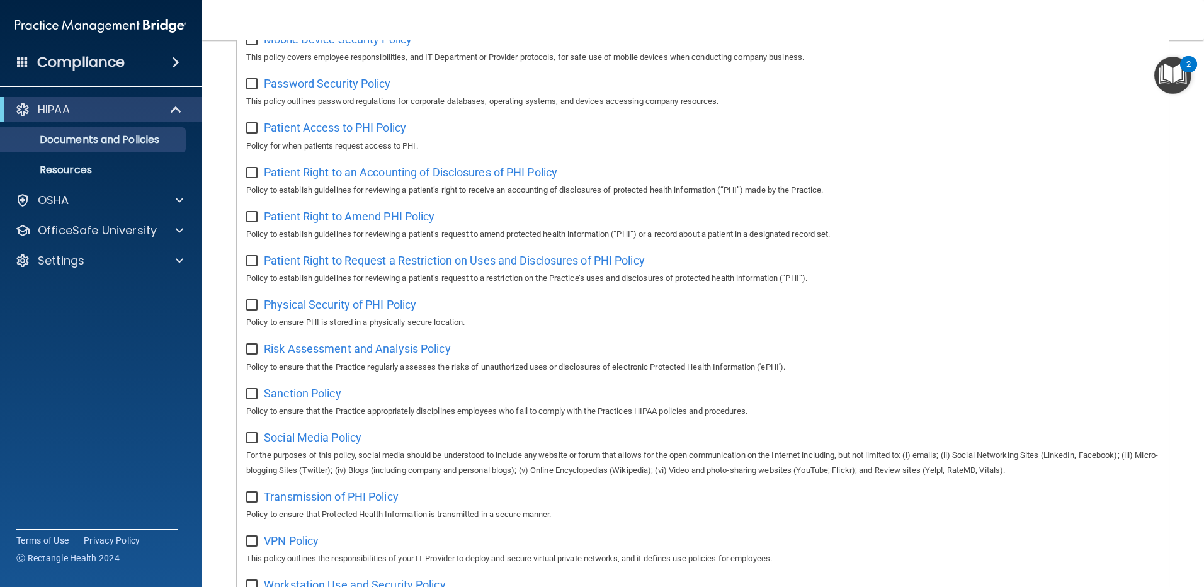
scroll to position [550, 0]
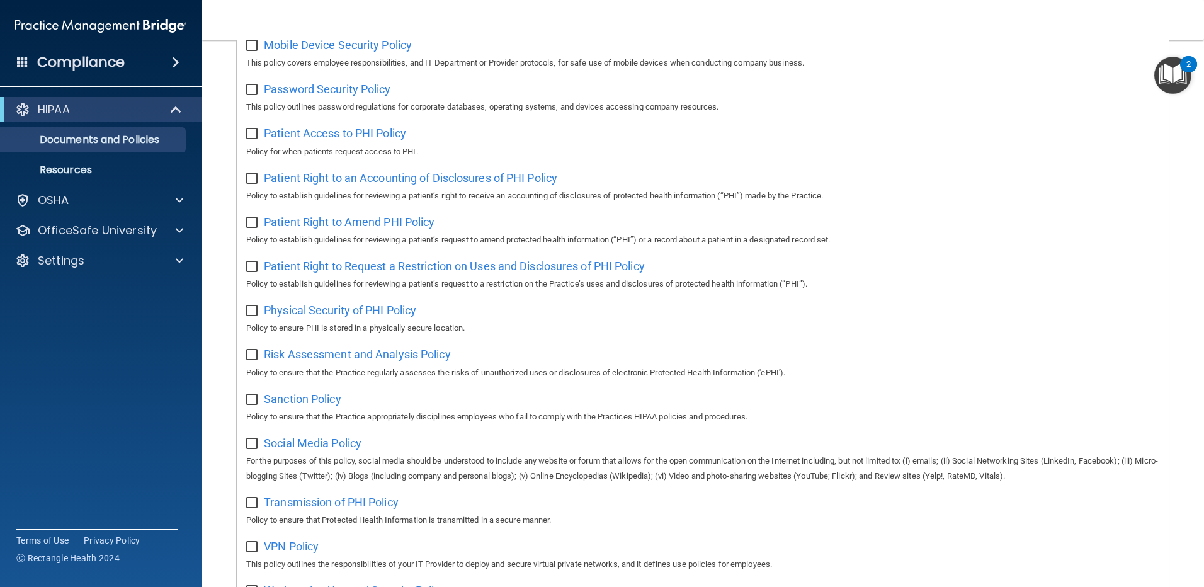
click at [256, 360] on input "checkbox" at bounding box center [253, 355] width 14 height 10
click at [365, 361] on span "Risk Assessment and Analysis Policy" at bounding box center [357, 354] width 187 height 13
click at [249, 360] on input "checkbox" at bounding box center [253, 355] width 14 height 10
checkbox input "false"
click at [302, 406] on span "Sanction Policy" at bounding box center [302, 398] width 77 height 13
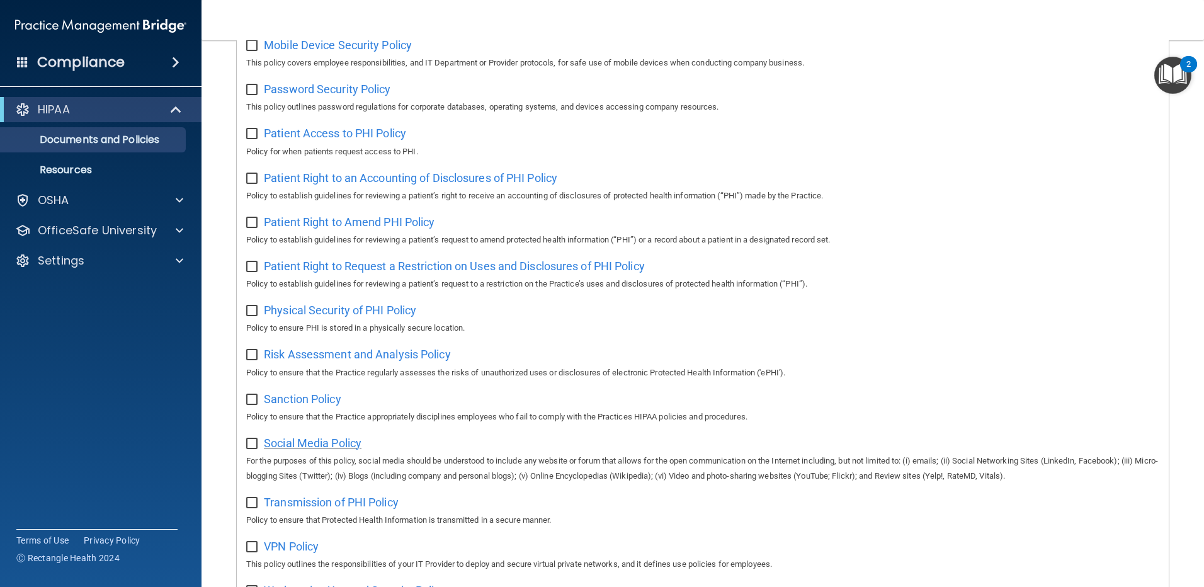
click at [330, 450] on span "Social Media Policy" at bounding box center [313, 442] width 98 height 13
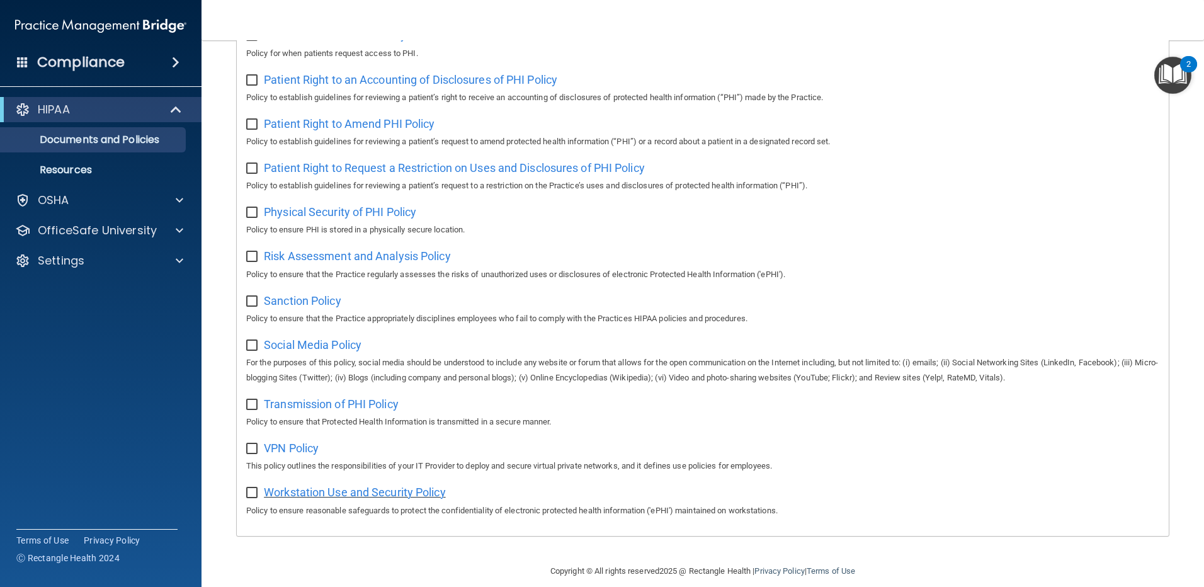
scroll to position [676, 0]
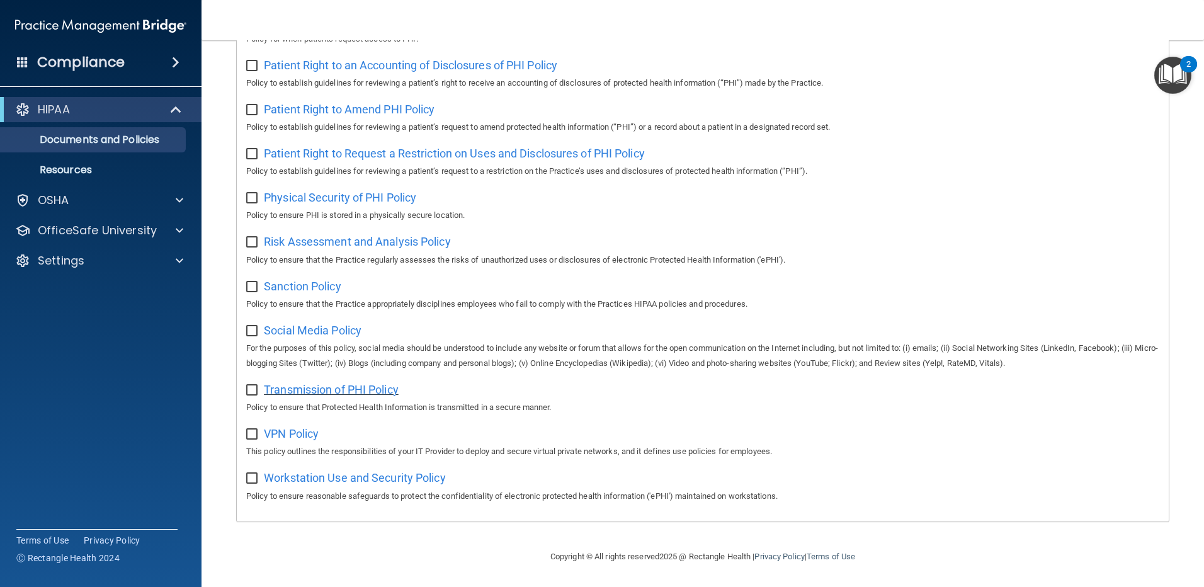
click at [362, 389] on span "Transmission of PHI Policy" at bounding box center [331, 389] width 135 height 13
click at [300, 439] on span "VPN Policy" at bounding box center [291, 433] width 55 height 13
click at [428, 476] on span "Workstation Use and Security Policy" at bounding box center [355, 477] width 182 height 13
click at [76, 171] on p "Resources" at bounding box center [94, 170] width 172 height 13
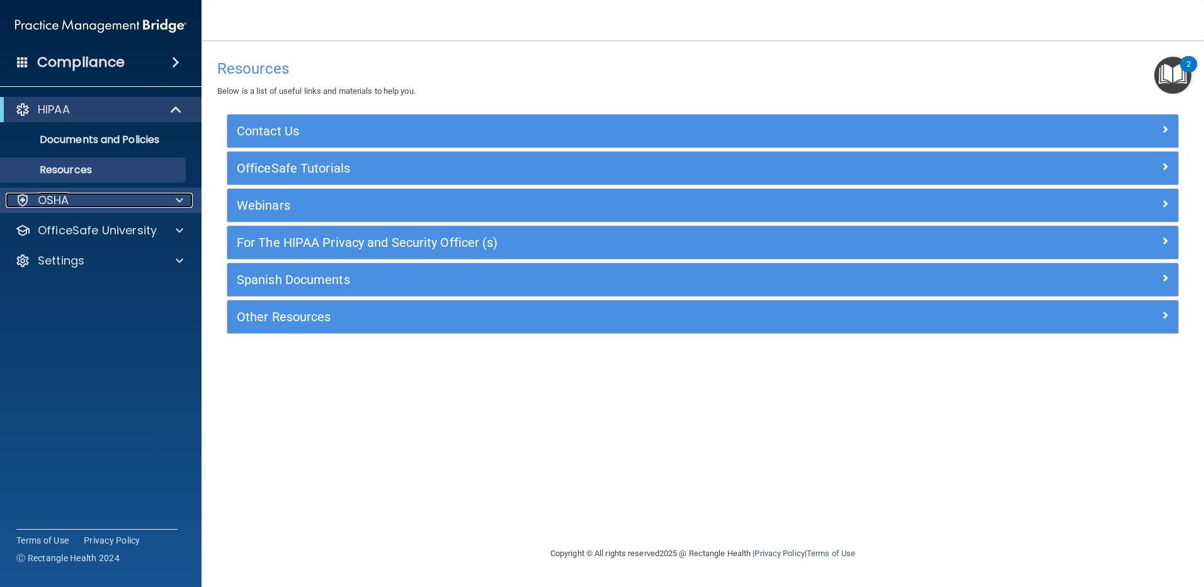
click at [74, 199] on div "OSHA" at bounding box center [84, 200] width 156 height 15
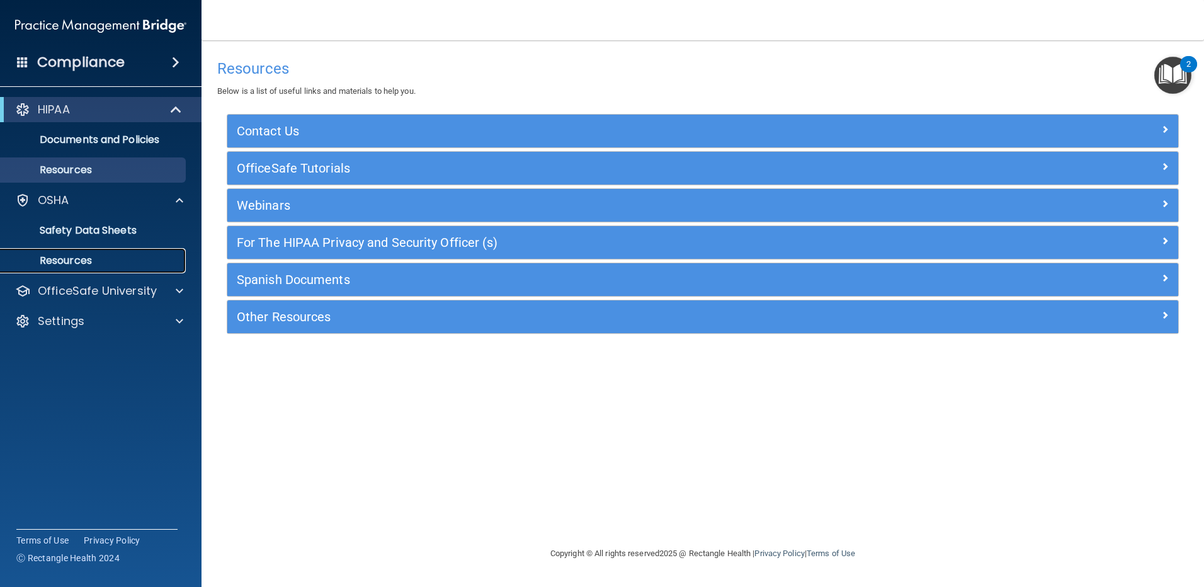
click at [62, 263] on p "Resources" at bounding box center [94, 260] width 172 height 13
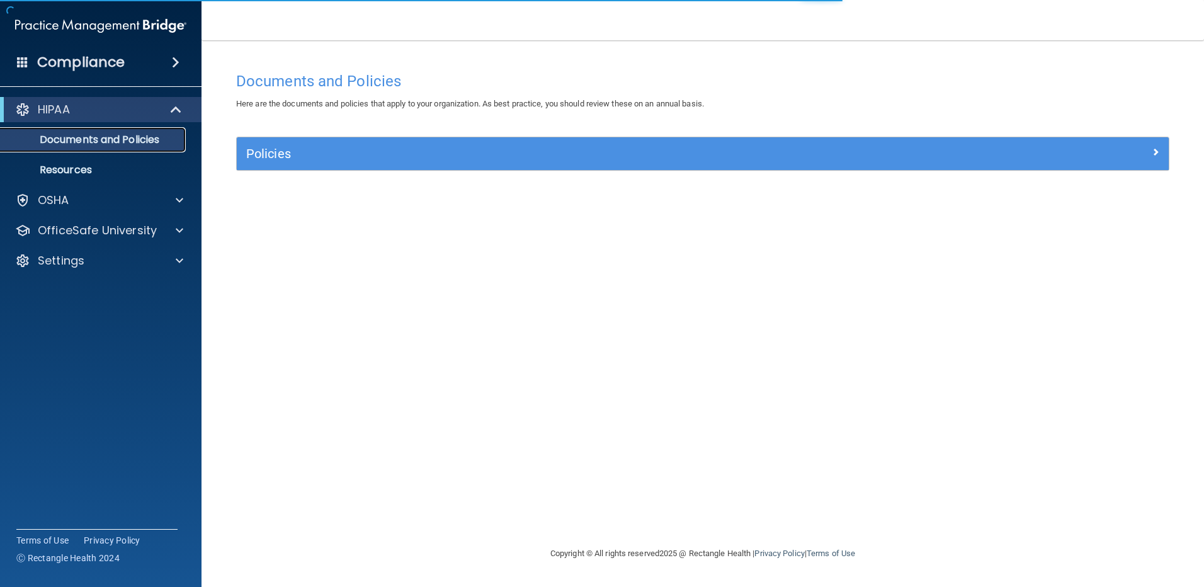
click at [147, 134] on p "Documents and Policies" at bounding box center [94, 140] width 172 height 13
click at [84, 169] on p "Resources" at bounding box center [94, 170] width 172 height 13
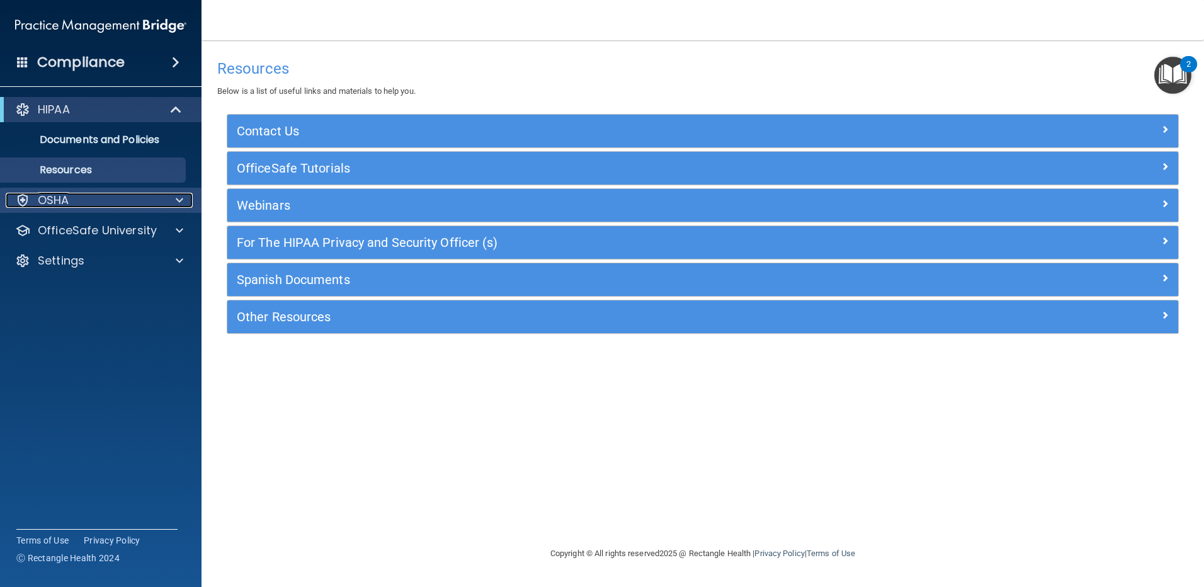
click at [87, 202] on div "OSHA" at bounding box center [84, 200] width 156 height 15
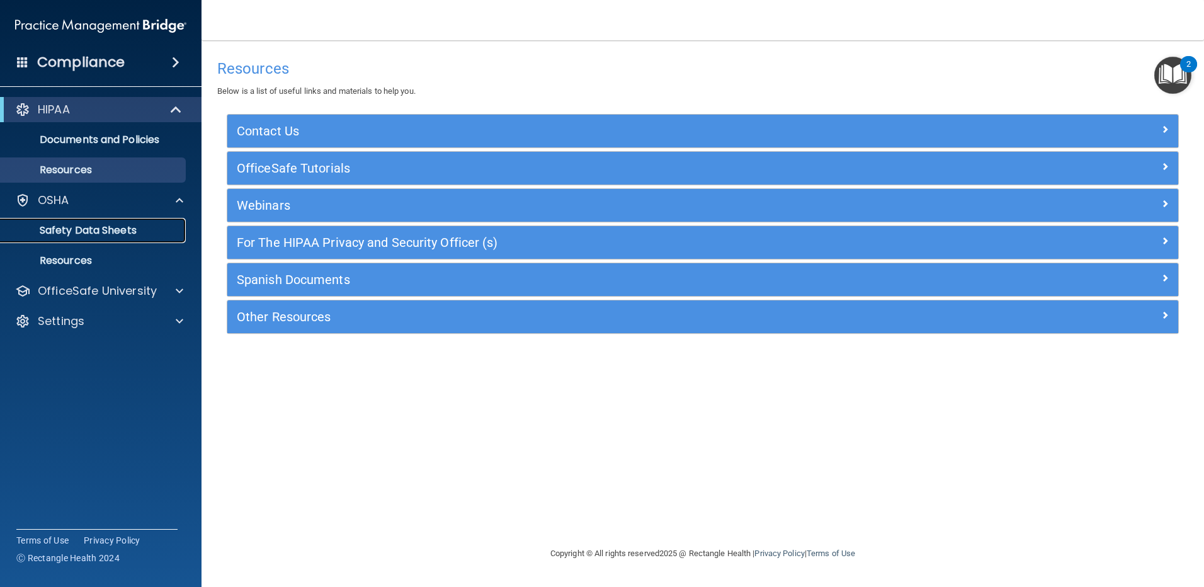
click at [81, 224] on p "Safety Data Sheets" at bounding box center [94, 230] width 172 height 13
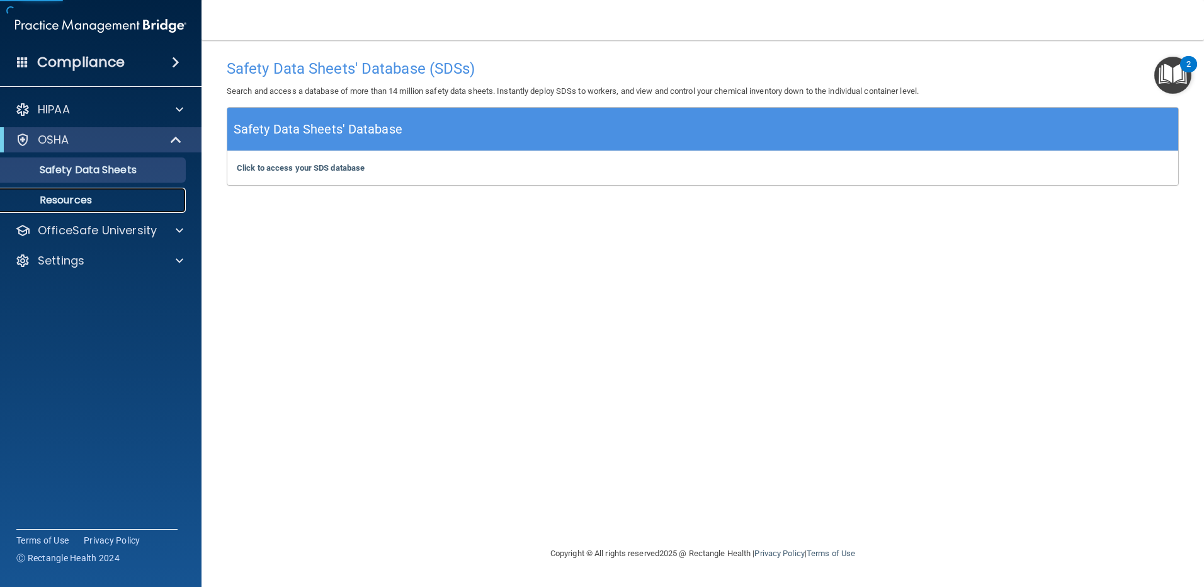
click at [77, 203] on p "Resources" at bounding box center [94, 200] width 172 height 13
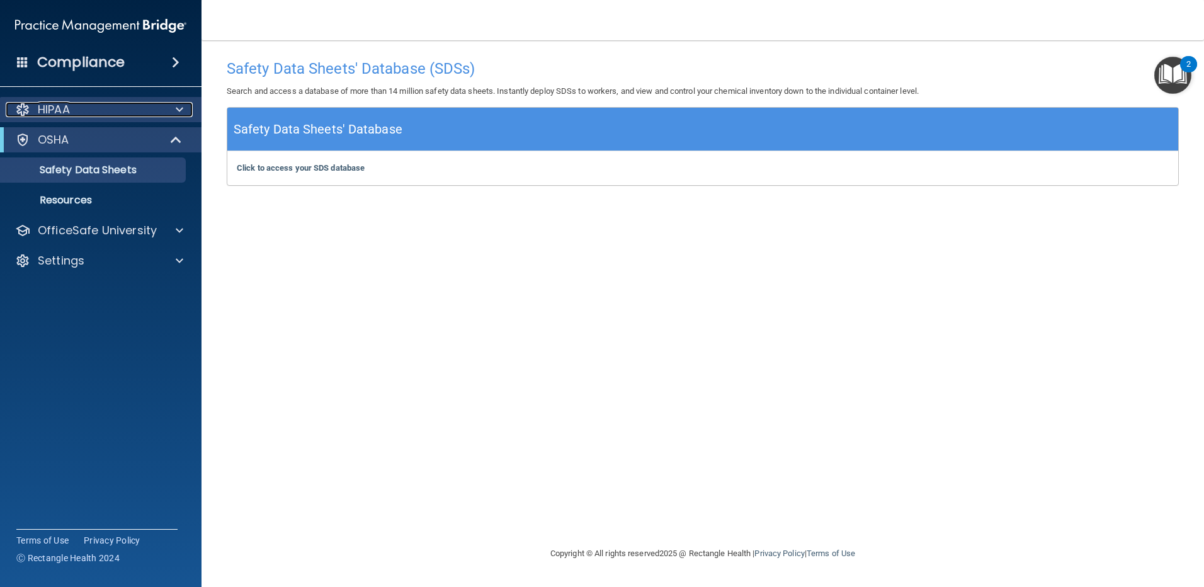
click at [51, 113] on p "HIPAA" at bounding box center [54, 109] width 32 height 15
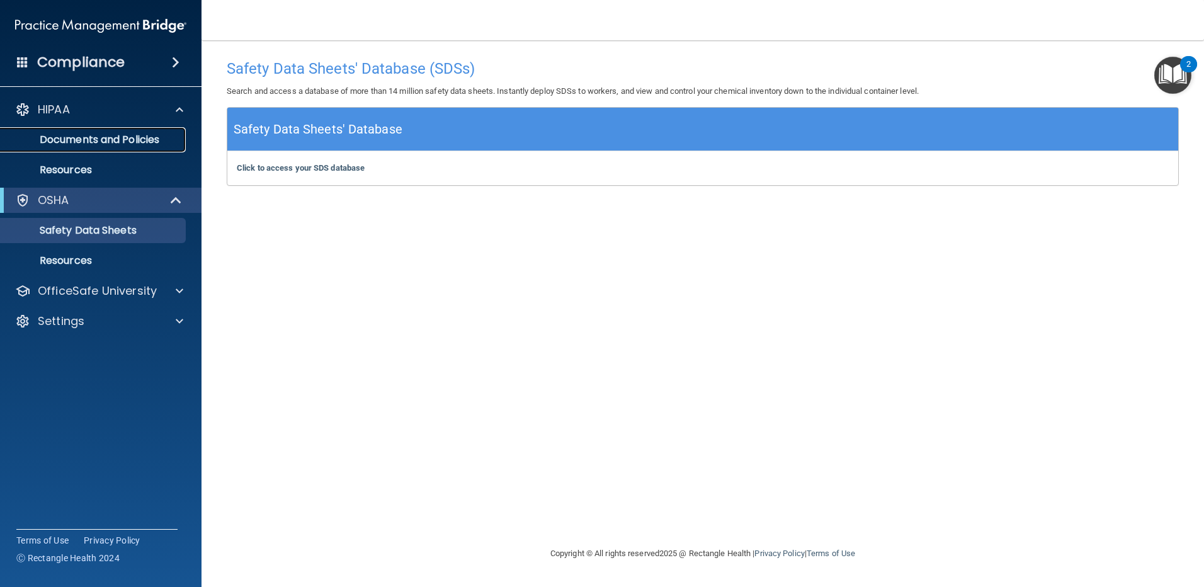
click at [99, 135] on p "Documents and Policies" at bounding box center [94, 140] width 172 height 13
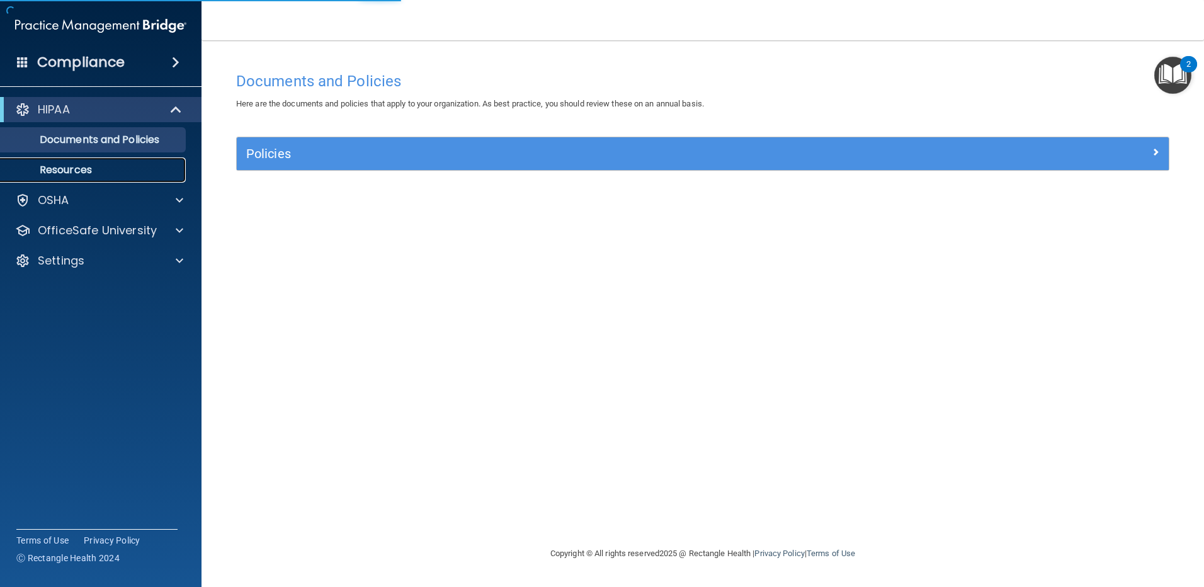
click at [77, 169] on p "Resources" at bounding box center [94, 170] width 172 height 13
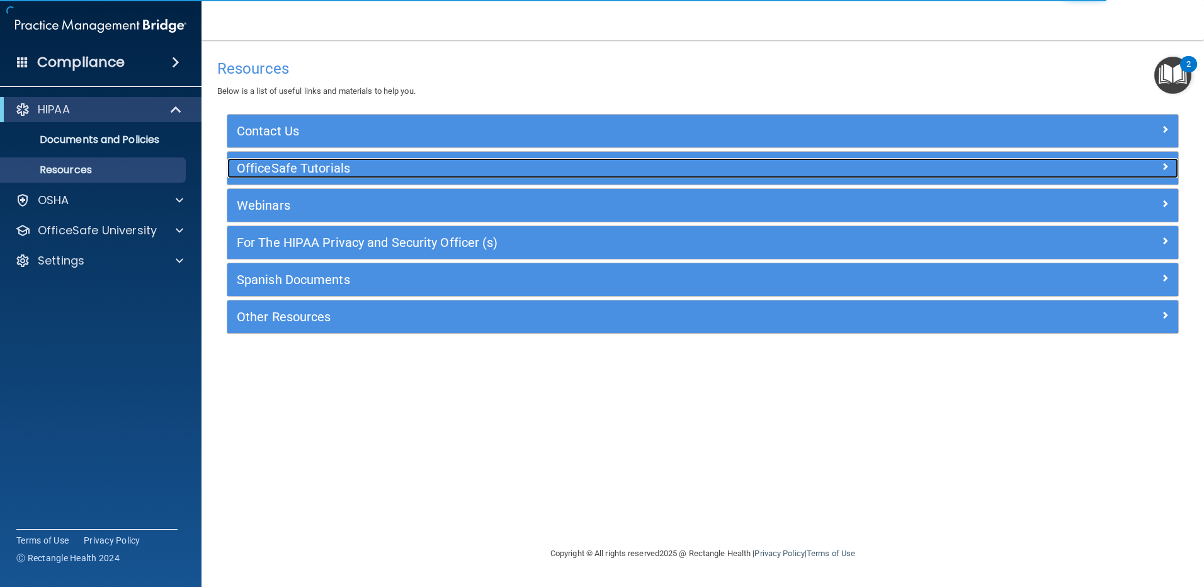
click at [307, 162] on h5 "OfficeSafe Tutorials" at bounding box center [584, 168] width 695 height 14
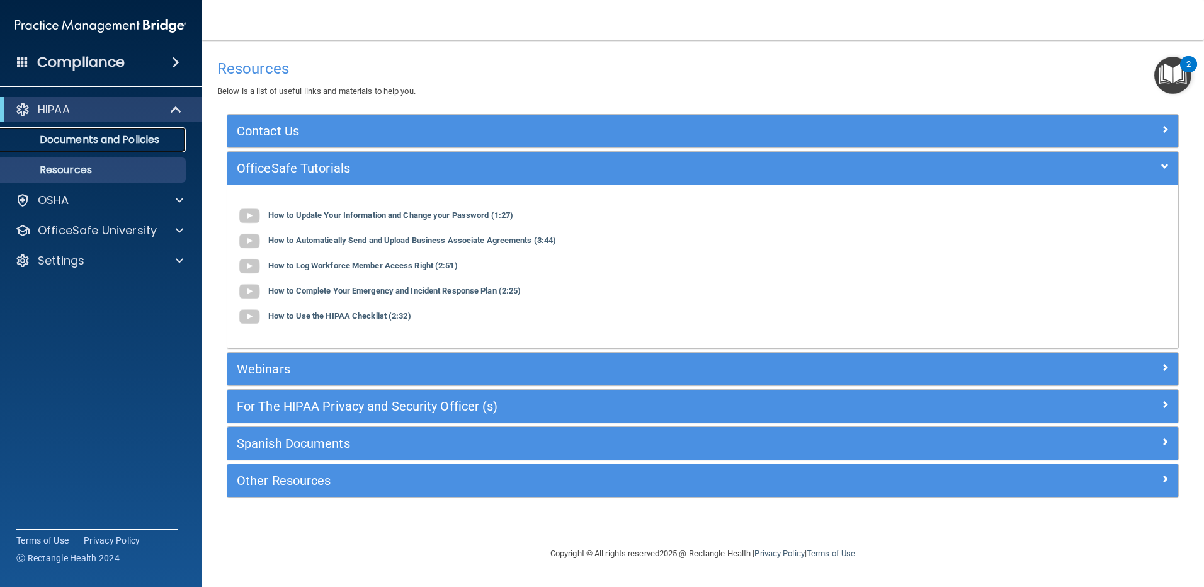
click at [154, 140] on p "Documents and Policies" at bounding box center [94, 140] width 172 height 13
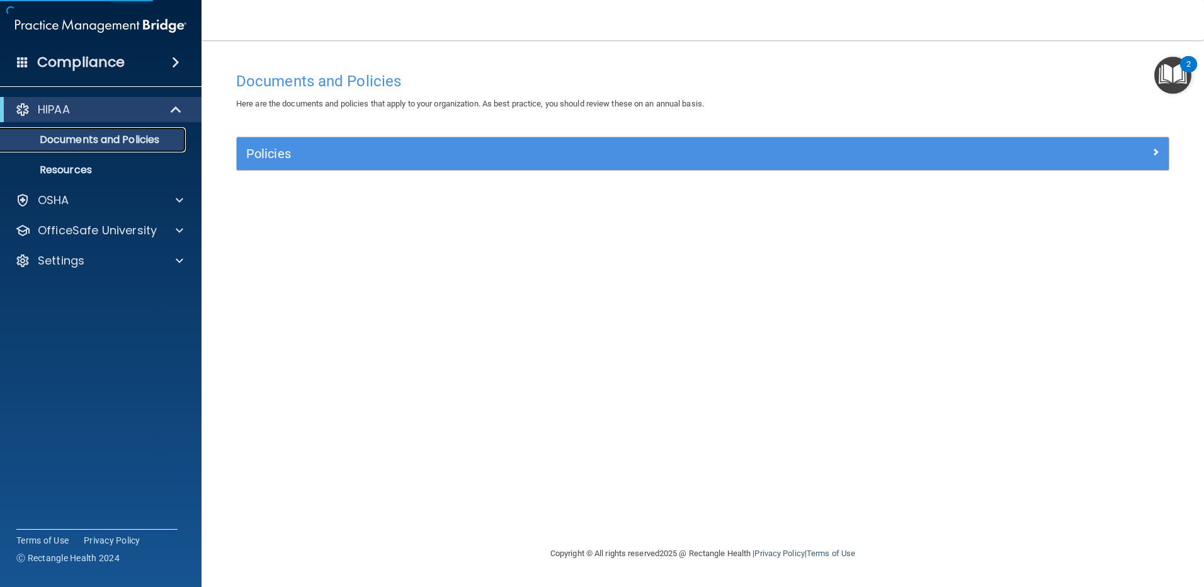
click at [97, 138] on p "Documents and Policies" at bounding box center [94, 140] width 172 height 13
click at [176, 113] on span at bounding box center [177, 109] width 11 height 15
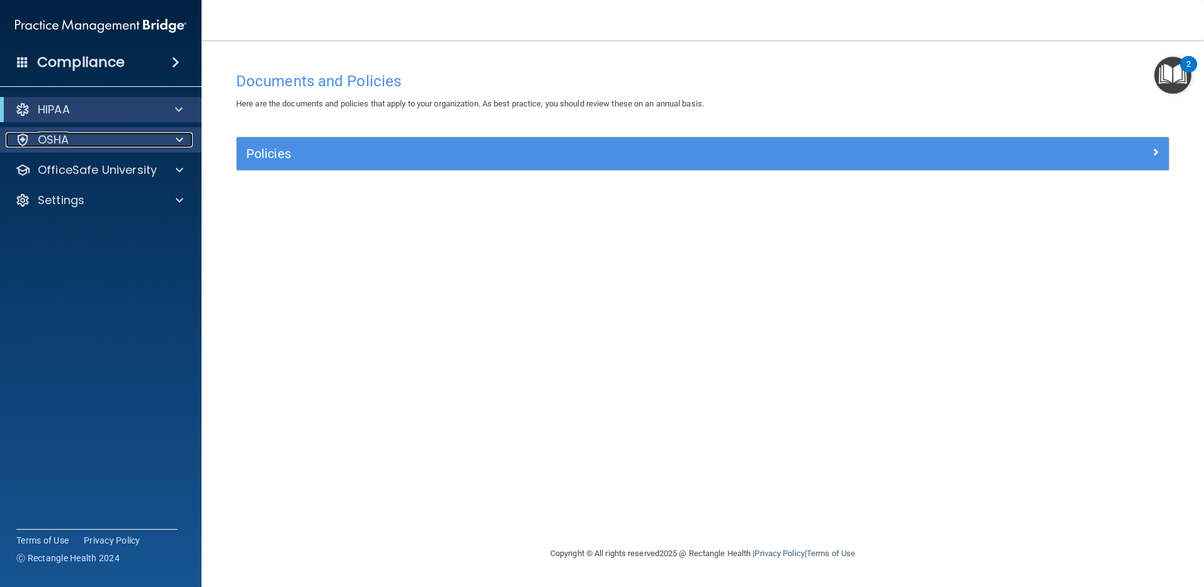
click at [92, 139] on div "OSHA" at bounding box center [84, 139] width 156 height 15
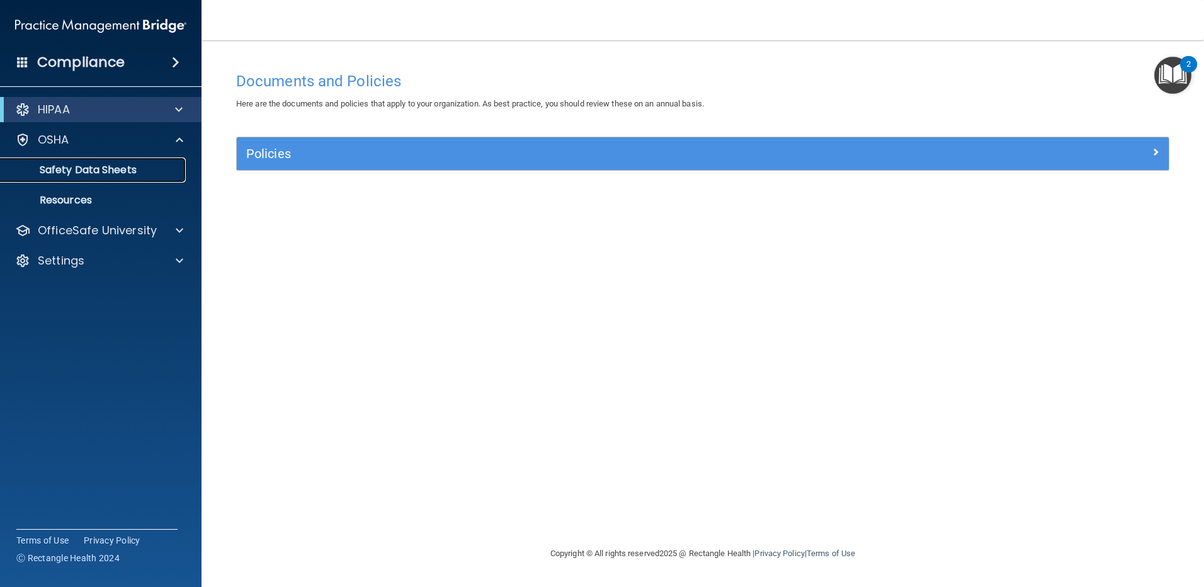
click at [64, 168] on p "Safety Data Sheets" at bounding box center [94, 170] width 172 height 13
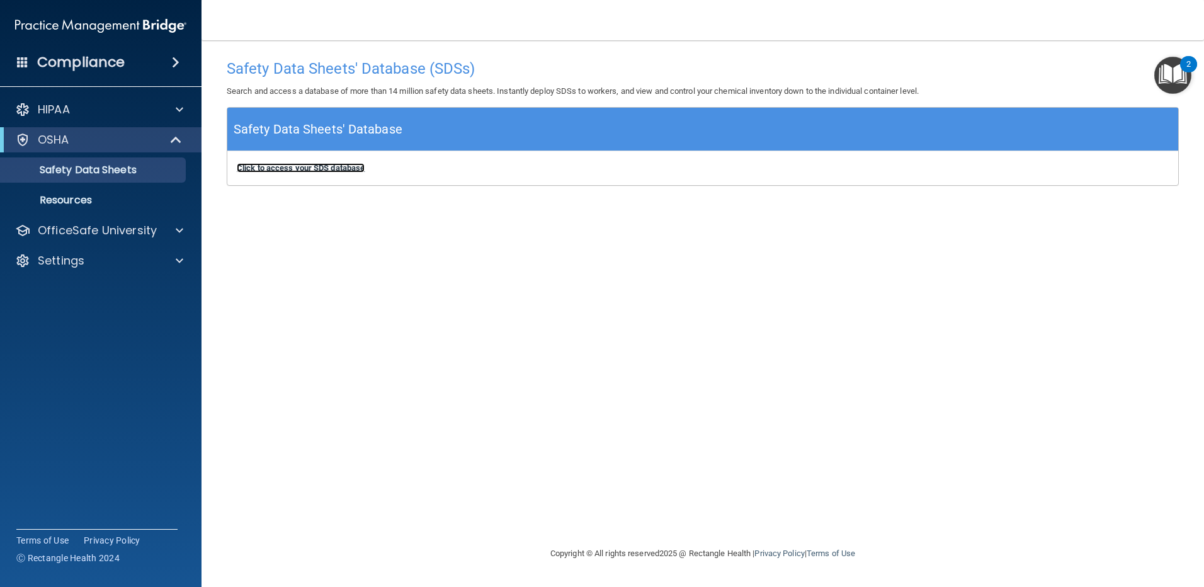
click at [308, 169] on b "Click to access your SDS database" at bounding box center [301, 167] width 128 height 9
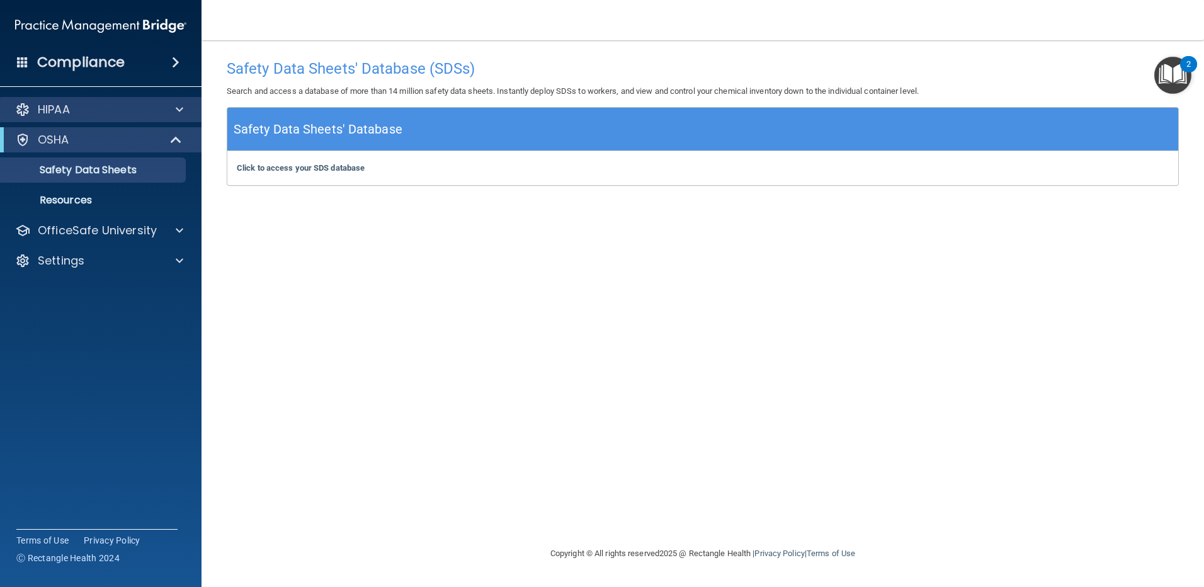
click at [110, 119] on div "HIPAA" at bounding box center [101, 109] width 202 height 25
click at [110, 115] on div "HIPAA" at bounding box center [84, 109] width 156 height 15
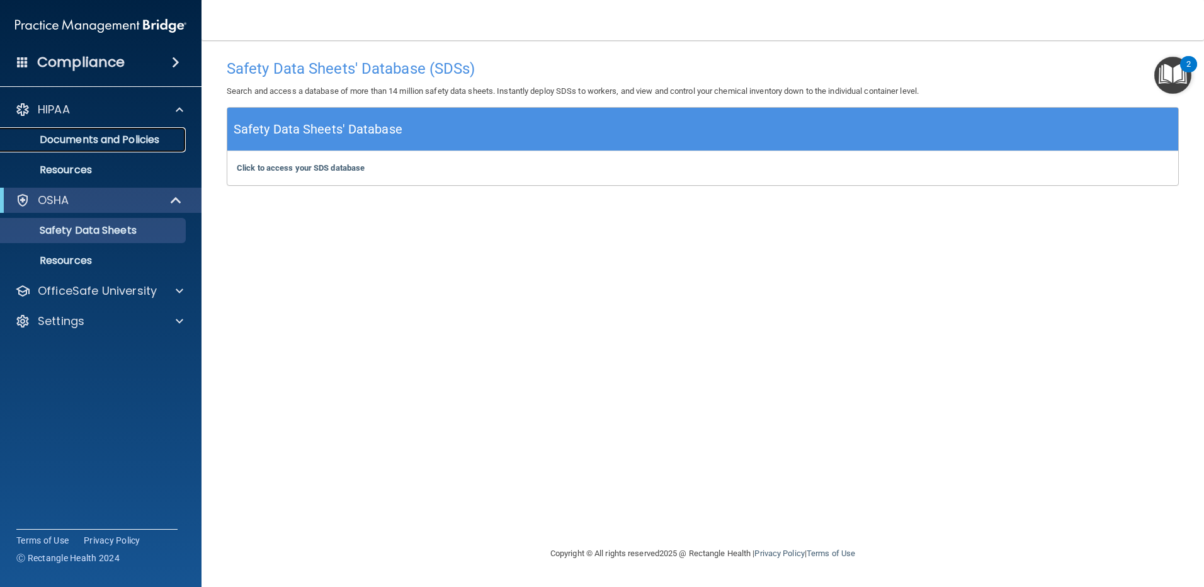
click at [96, 140] on p "Documents and Policies" at bounding box center [94, 140] width 172 height 13
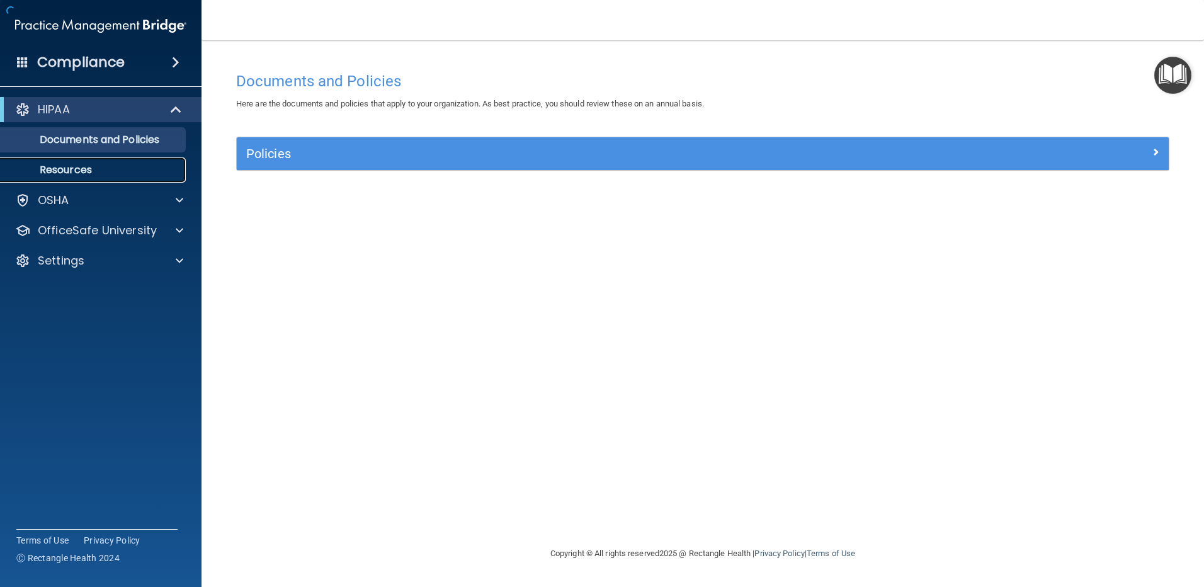
click at [76, 168] on p "Resources" at bounding box center [94, 170] width 172 height 13
